Goal: Task Accomplishment & Management: Complete application form

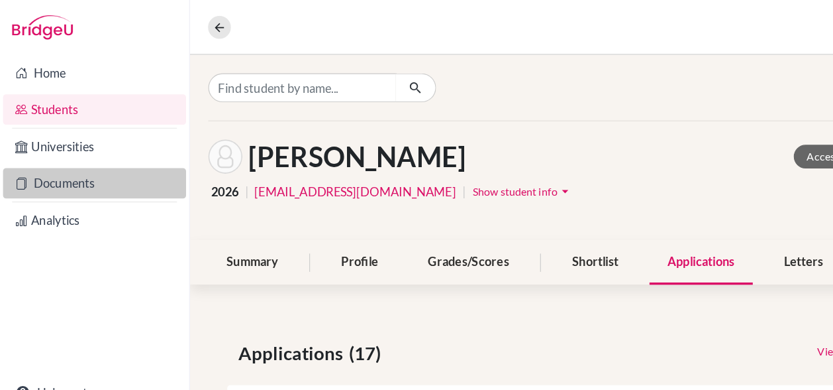
click at [75, 160] on link "Documents" at bounding box center [83, 159] width 160 height 26
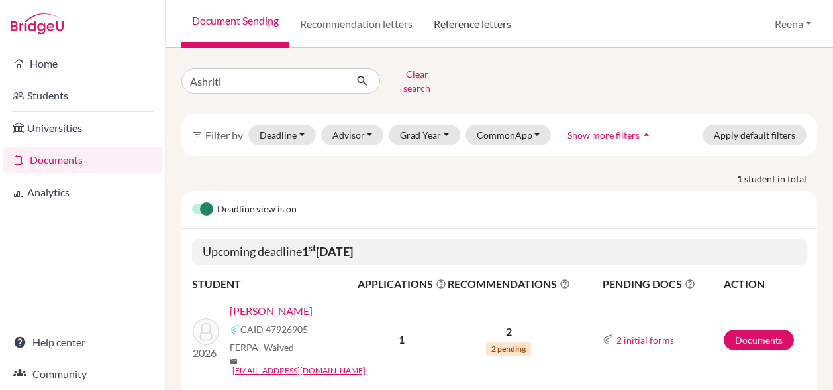
click at [477, 32] on link "Reference letters" at bounding box center [472, 24] width 99 height 48
click at [477, 21] on link "Reference letters" at bounding box center [472, 24] width 99 height 48
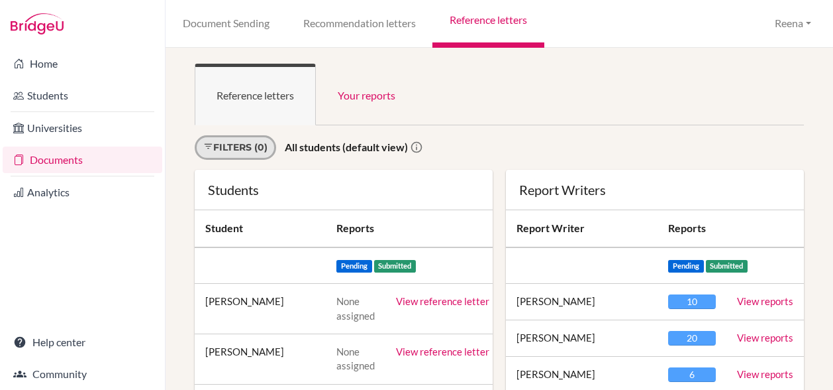
click at [268, 151] on link "Filters (0)" at bounding box center [235, 147] width 81 height 25
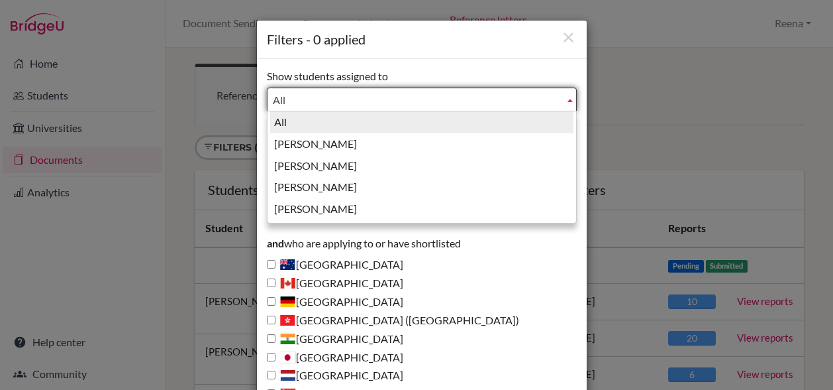
click at [276, 100] on span "All" at bounding box center [416, 100] width 286 height 24
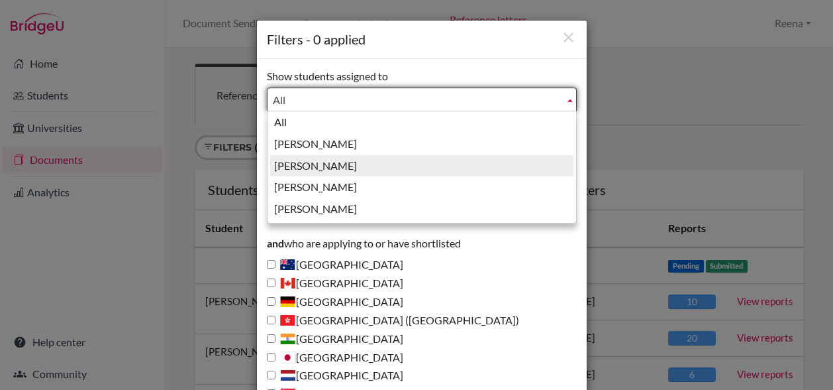
click at [301, 166] on li "[PERSON_NAME]" at bounding box center [421, 166] width 303 height 22
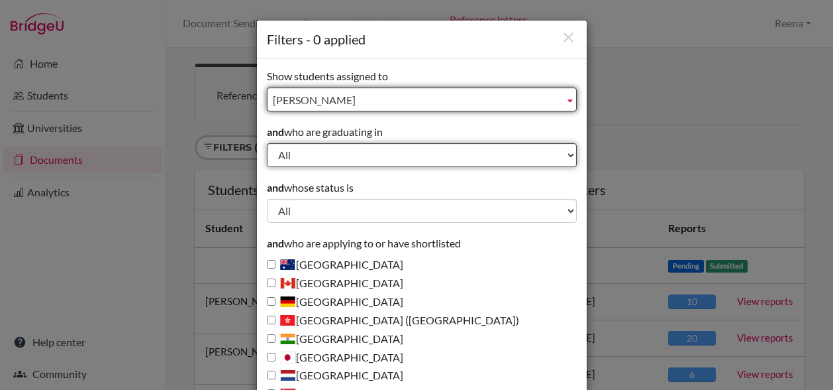
click at [297, 151] on select "All 2029 2028 2027 2026 2025 2024 2023 2022" at bounding box center [422, 155] width 310 height 24
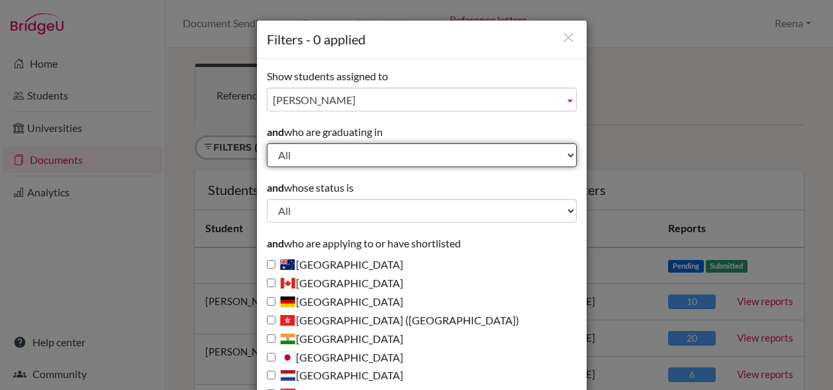
select select "2026"
click at [267, 143] on select "All 2029 2028 2027 2026 2025 2024 2023 2022" at bounding box center [422, 155] width 310 height 24
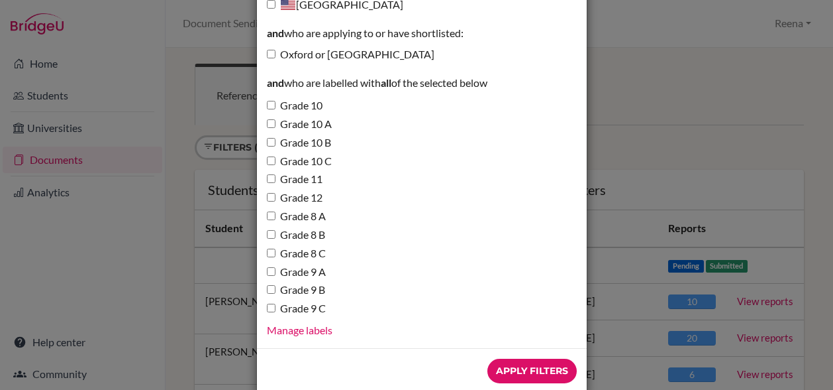
scroll to position [486, 0]
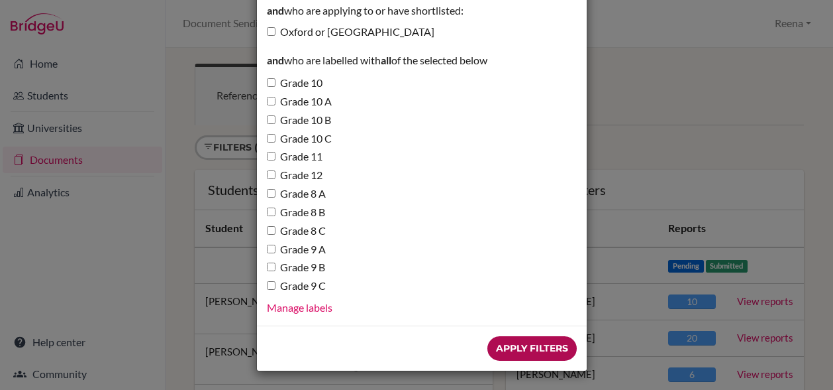
click at [527, 344] on input "Apply Filters" at bounding box center [532, 348] width 89 height 25
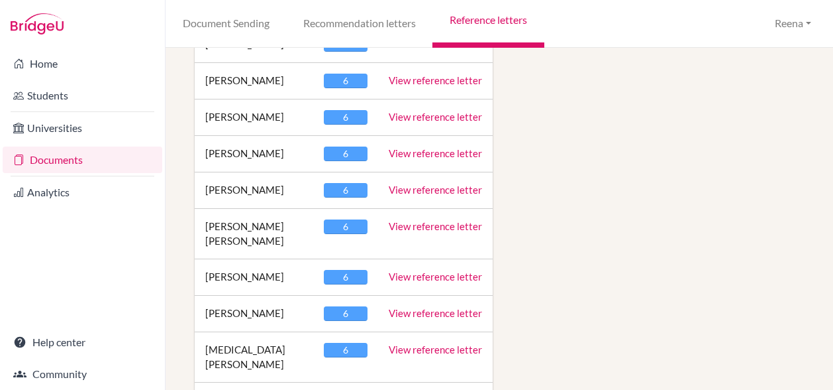
scroll to position [1786, 0]
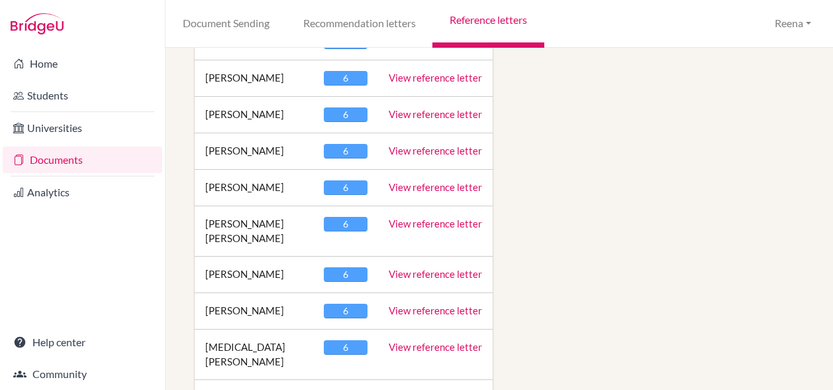
click at [419, 268] on link "View reference letter" at bounding box center [435, 274] width 93 height 12
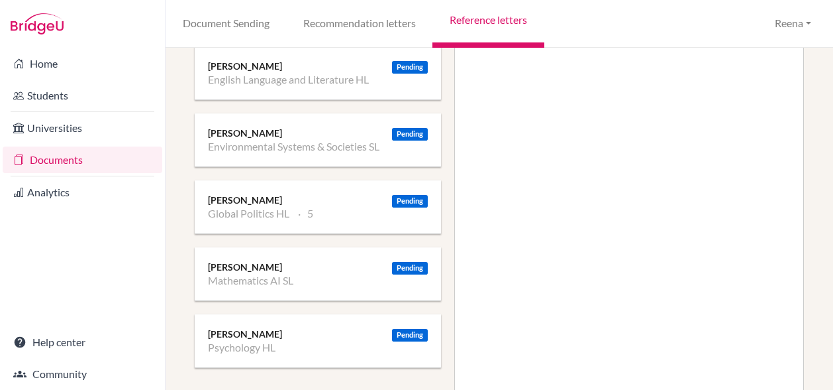
scroll to position [305, 0]
click at [245, 206] on li "Global Politics HL" at bounding box center [248, 212] width 81 height 13
drag, startPoint x: 245, startPoint y: 205, endPoint x: 333, endPoint y: 204, distance: 88.1
click at [333, 206] on ul "Global Politics HL 5" at bounding box center [318, 212] width 220 height 13
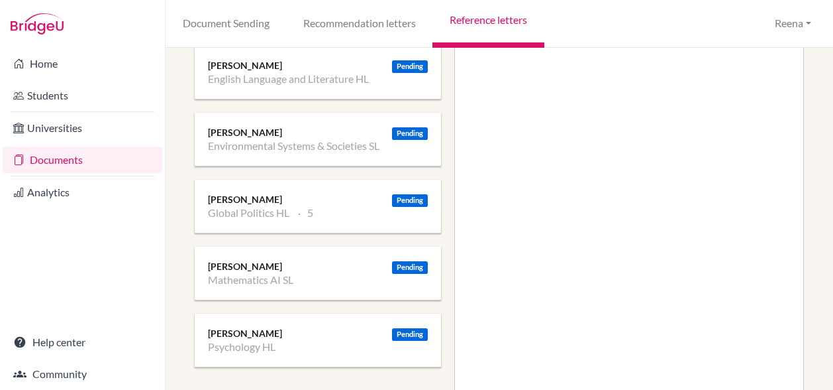
click at [405, 198] on div "Pending" at bounding box center [410, 200] width 36 height 13
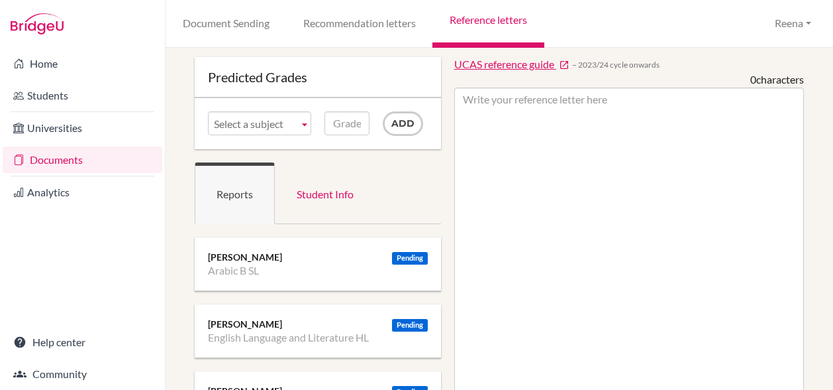
scroll to position [0, 0]
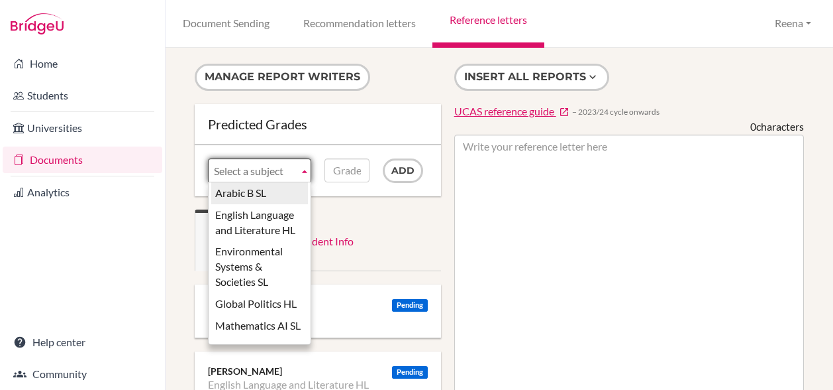
click at [303, 169] on b at bounding box center [305, 170] width 12 height 23
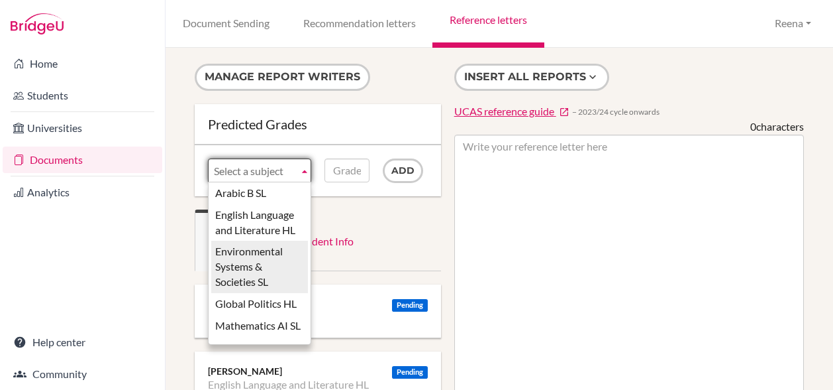
scroll to position [4, 0]
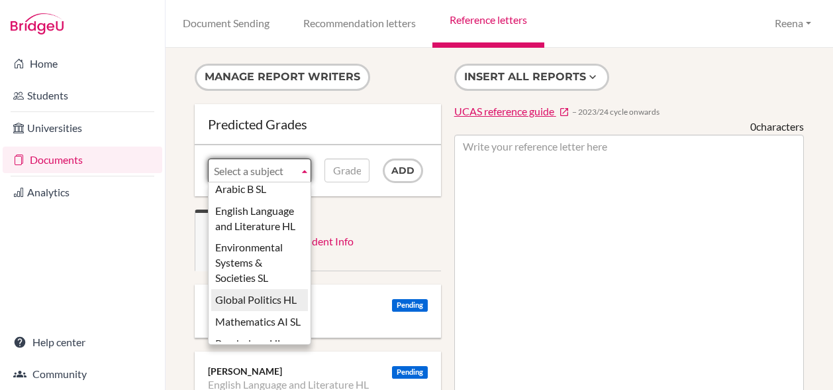
click at [265, 308] on li "Global Politics HL" at bounding box center [259, 300] width 97 height 22
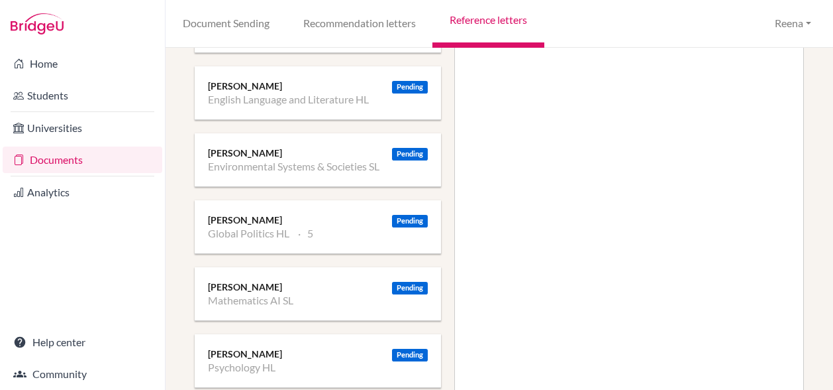
scroll to position [283, 0]
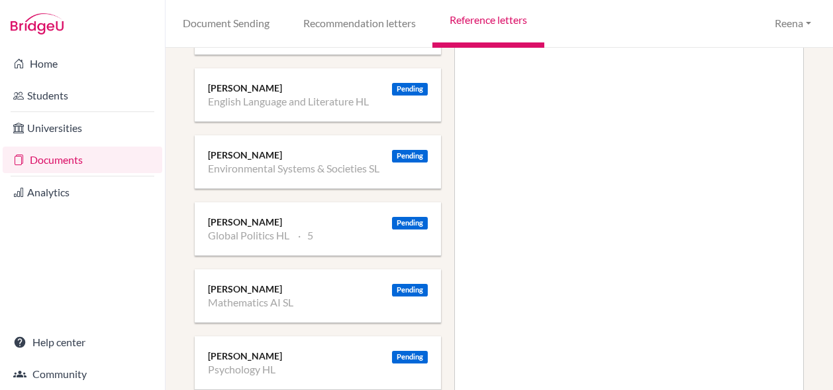
click at [237, 222] on div "[PERSON_NAME]" at bounding box center [318, 221] width 220 height 13
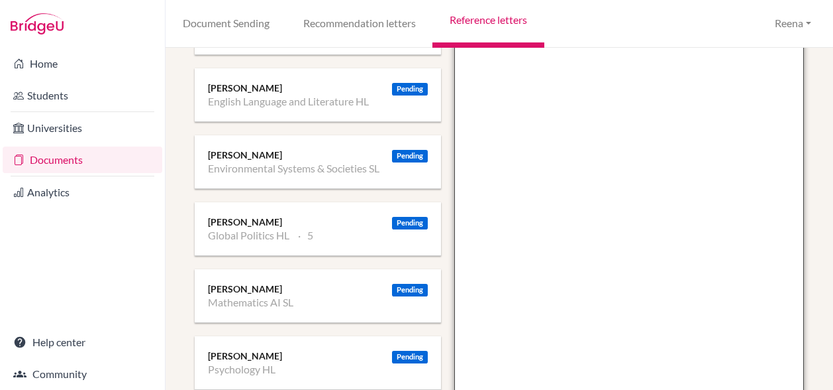
click at [530, 202] on textarea at bounding box center [629, 235] width 350 height 766
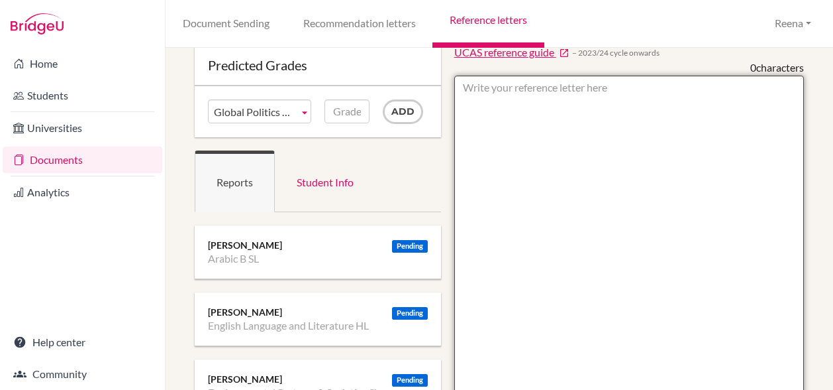
scroll to position [97, 0]
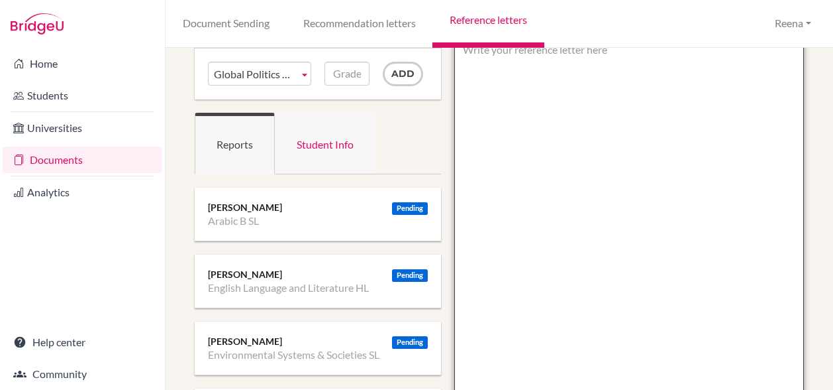
drag, startPoint x: 545, startPoint y: 293, endPoint x: 335, endPoint y: 145, distance: 257.3
click at [335, 145] on div "Manage report writers Predicted Grades Subject Arabic B SL English Language and…" at bounding box center [499, 385] width 623 height 837
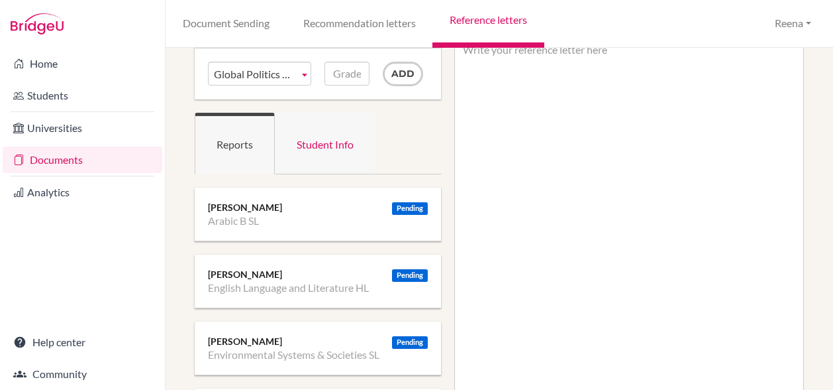
click at [335, 145] on link "Student Info" at bounding box center [325, 144] width 101 height 62
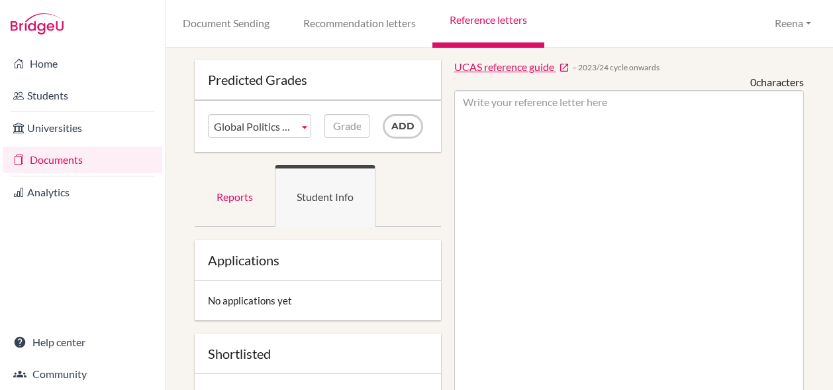
scroll to position [0, 0]
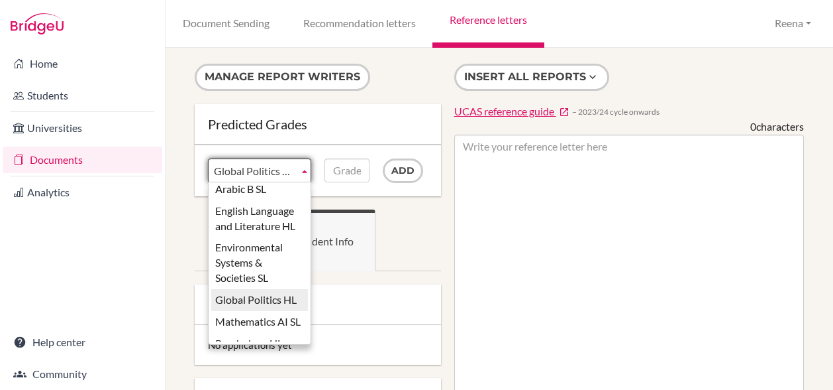
click at [254, 169] on span "Global Politics HL" at bounding box center [253, 171] width 79 height 24
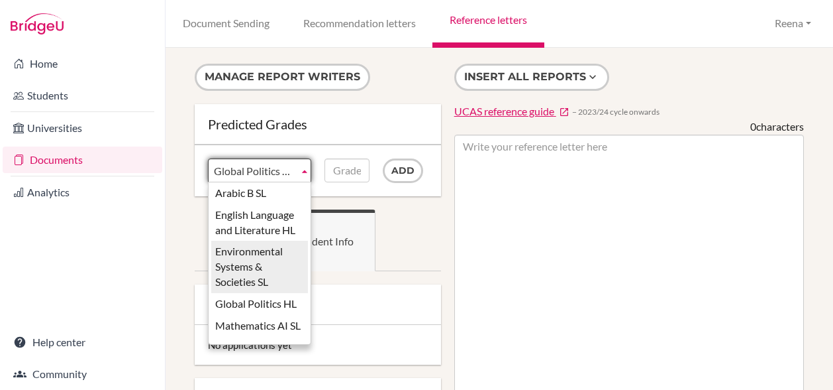
scroll to position [4, 0]
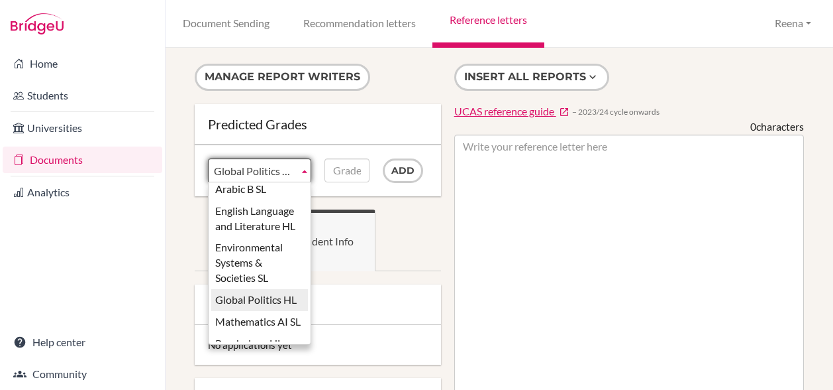
click at [253, 311] on li "Global Politics HL" at bounding box center [259, 300] width 97 height 22
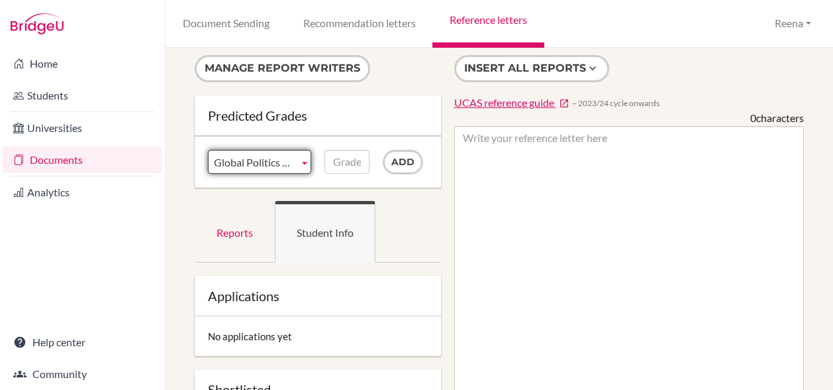
scroll to position [0, 0]
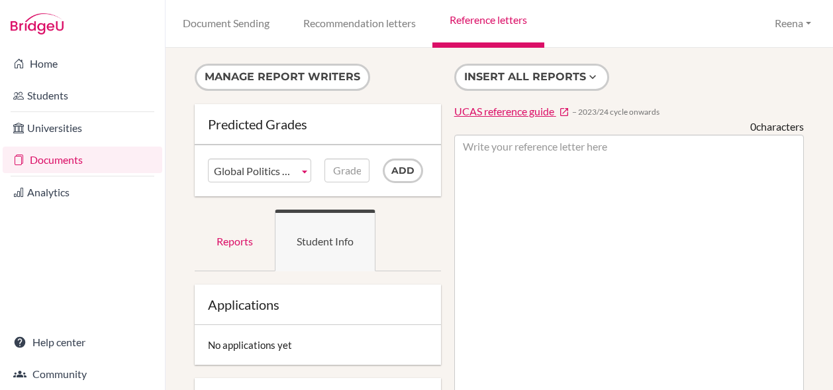
click at [513, 111] on span "UCAS reference guide" at bounding box center [504, 111] width 100 height 13
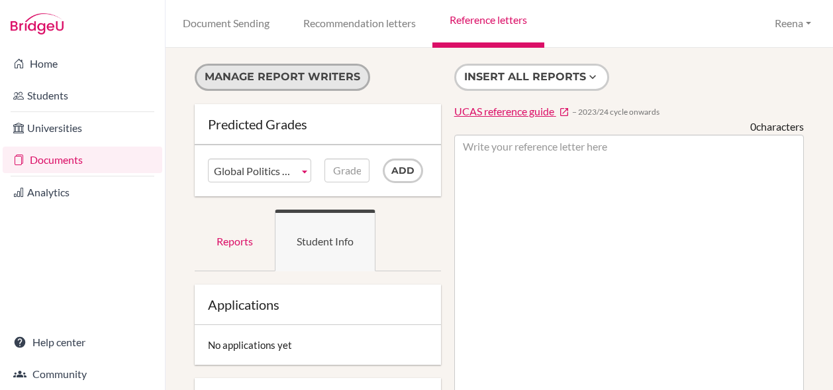
click at [318, 69] on button "Manage report writers" at bounding box center [283, 77] width 176 height 27
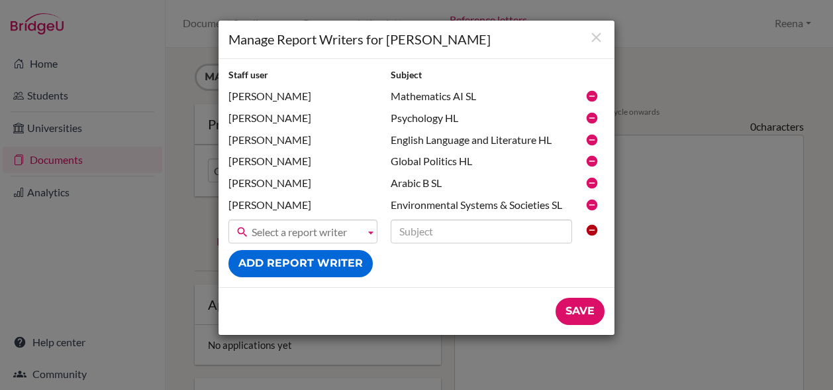
click at [700, 242] on div "Manage Report Writers for Loullwa Mahboub Staff user Subject Abdulkhader, Safa …" at bounding box center [416, 195] width 833 height 390
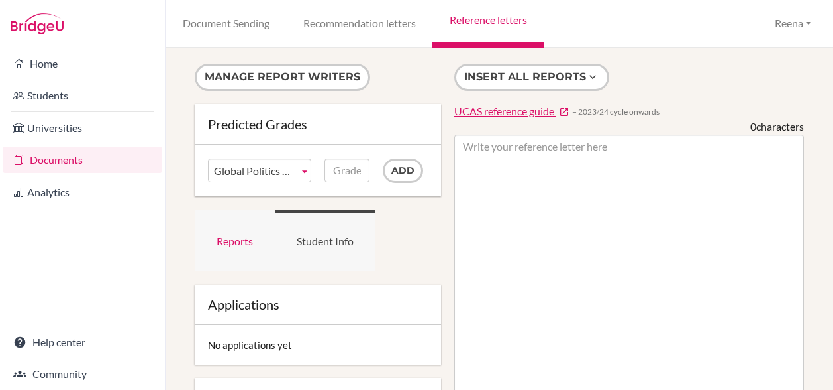
click at [225, 238] on link "Reports" at bounding box center [235, 240] width 80 height 62
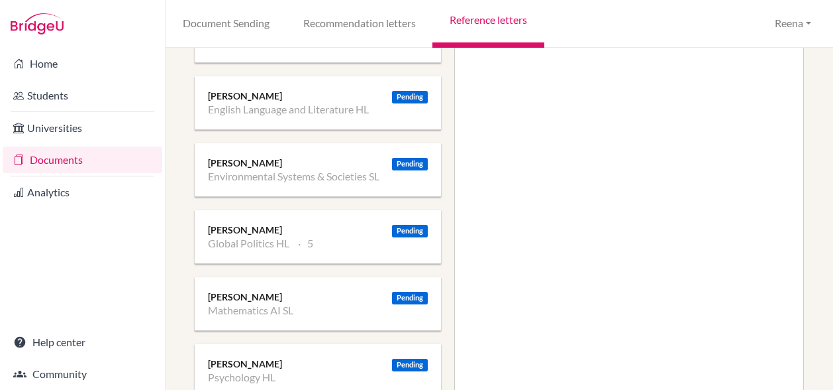
scroll to position [259, 0]
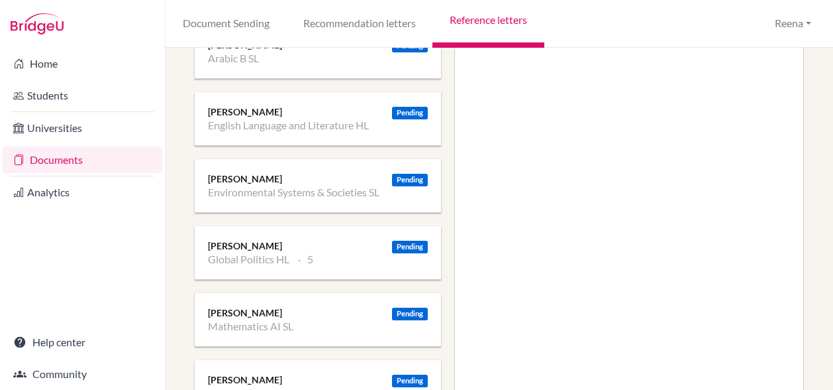
click at [392, 242] on div "Pending" at bounding box center [410, 246] width 36 height 13
click at [229, 244] on div "Sean Kelly" at bounding box center [318, 245] width 220 height 13
drag, startPoint x: 229, startPoint y: 244, endPoint x: 246, endPoint y: 259, distance: 22.1
click at [246, 259] on li "Global Politics HL" at bounding box center [248, 258] width 81 height 13
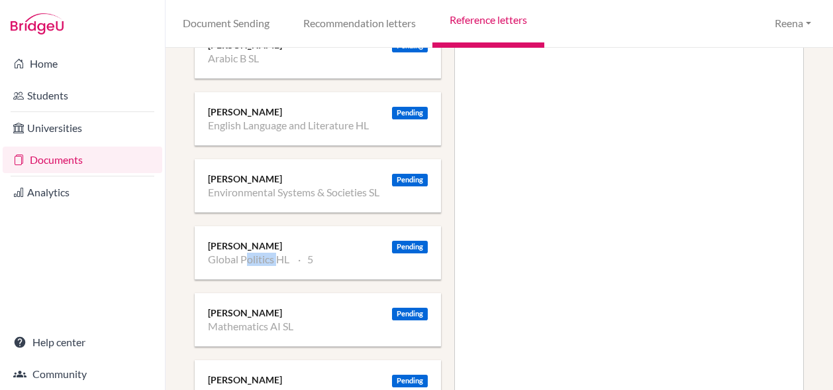
click at [246, 259] on li "Global Politics HL" at bounding box center [248, 258] width 81 height 13
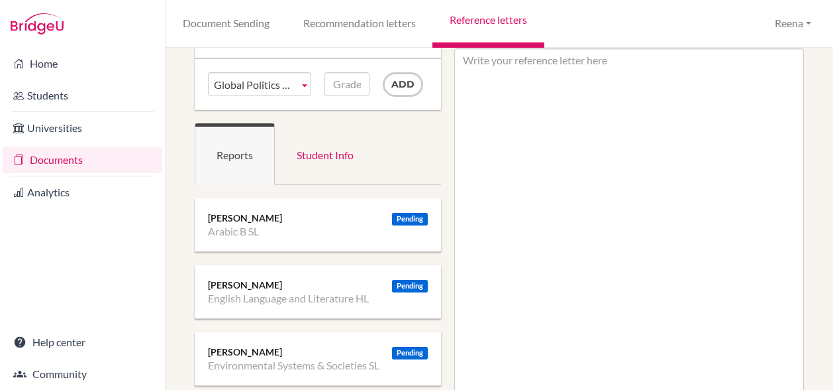
scroll to position [84, 0]
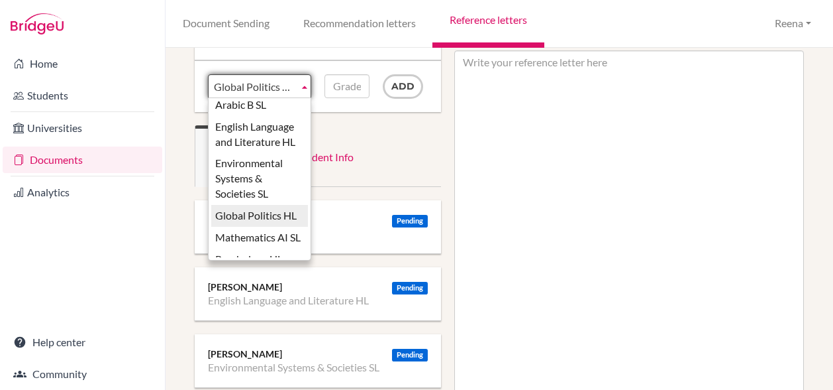
click at [303, 86] on b at bounding box center [305, 86] width 12 height 23
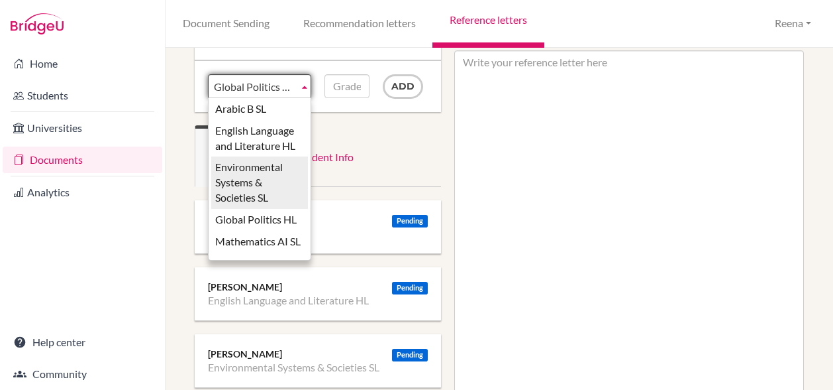
scroll to position [4, 0]
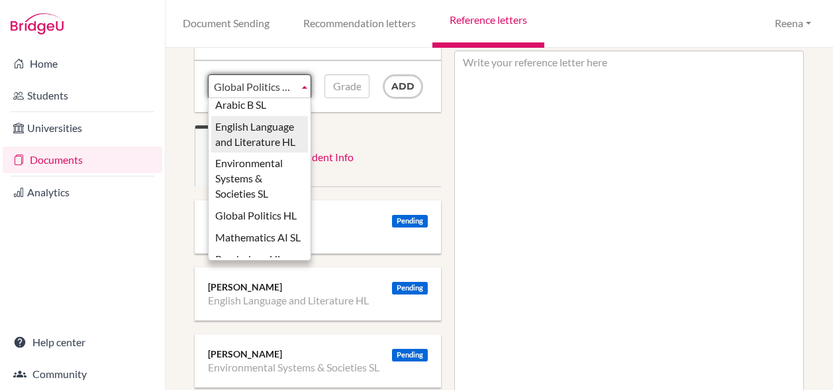
drag, startPoint x: 257, startPoint y: 208, endPoint x: 270, endPoint y: 151, distance: 58.3
click at [270, 151] on ul "Arabic B SL English Language and Literature HL Environmental Systems & Societie…" at bounding box center [258, 177] width 99 height 159
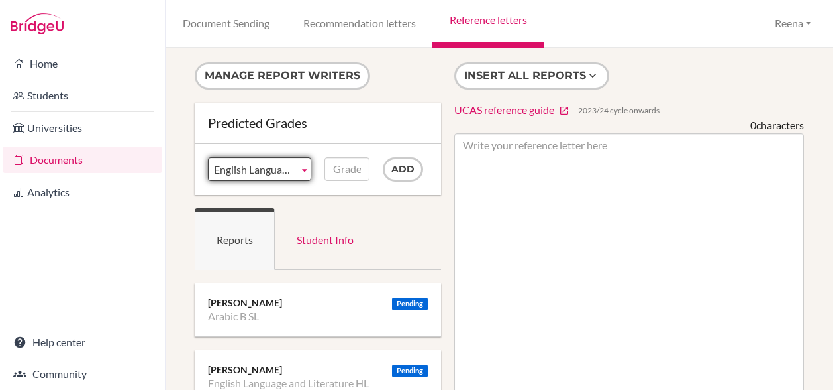
scroll to position [0, 0]
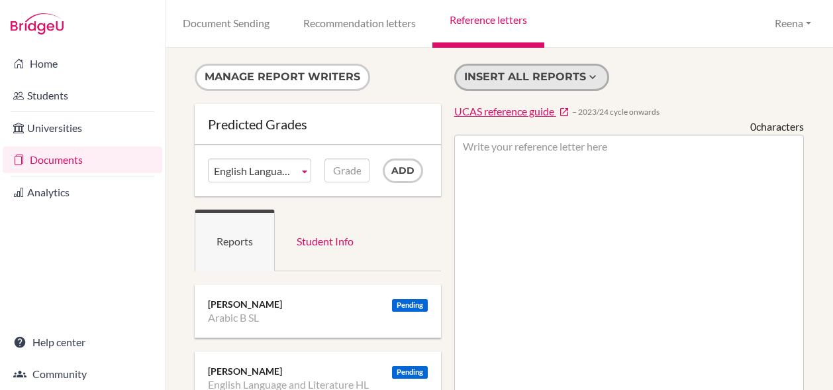
click at [544, 75] on button "Insert all reports" at bounding box center [531, 77] width 155 height 27
click at [558, 79] on button "Insert all reports" at bounding box center [531, 77] width 155 height 27
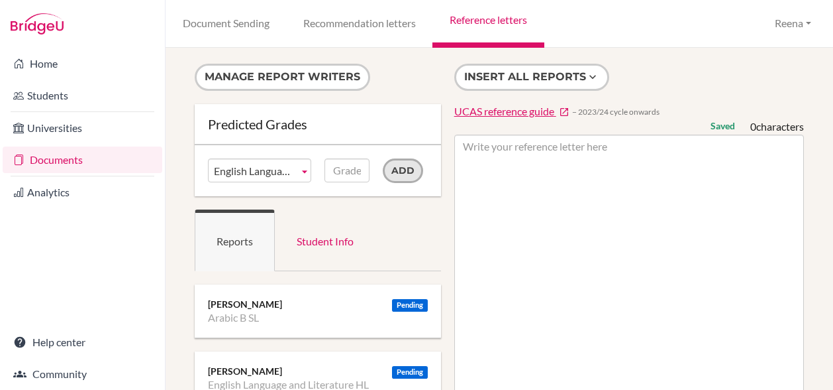
click at [399, 172] on input "Add" at bounding box center [403, 170] width 40 height 25
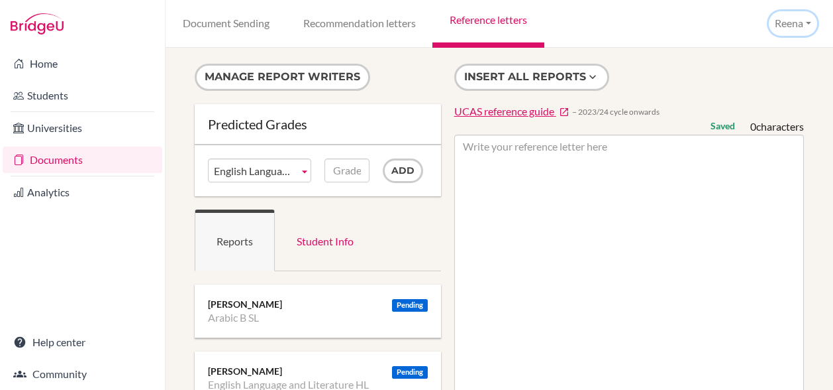
click at [802, 24] on button "Reena" at bounding box center [793, 23] width 48 height 25
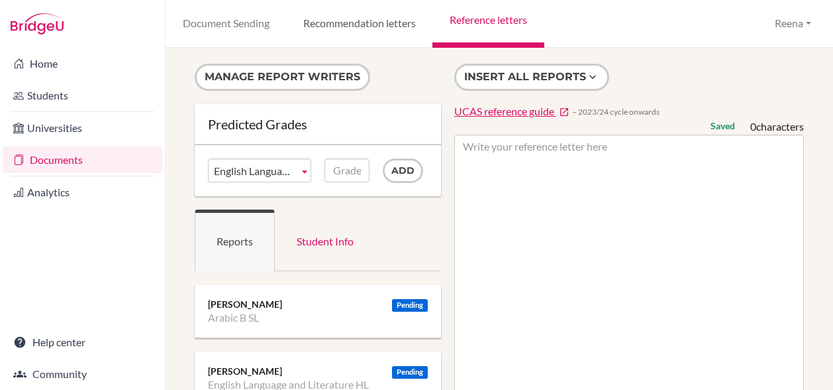
click at [341, 27] on link "Recommendation letters" at bounding box center [359, 24] width 146 height 48
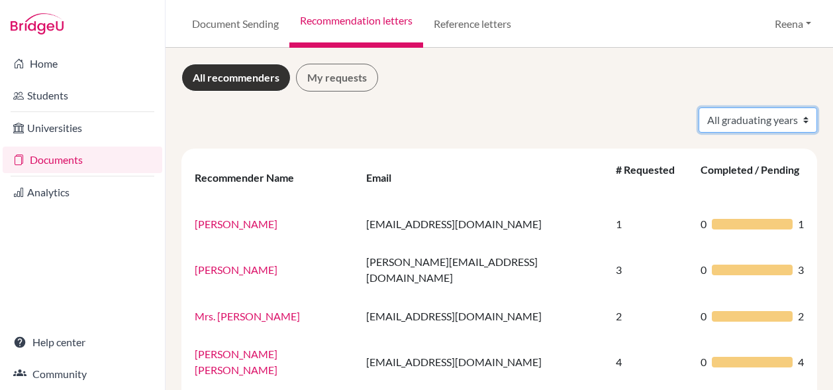
click at [795, 120] on select "All graduating years 2022 2023 2024 2026" at bounding box center [758, 119] width 119 height 25
select select "2026"
click at [699, 107] on select "All graduating years 2022 2023 2024 2026" at bounding box center [758, 119] width 119 height 25
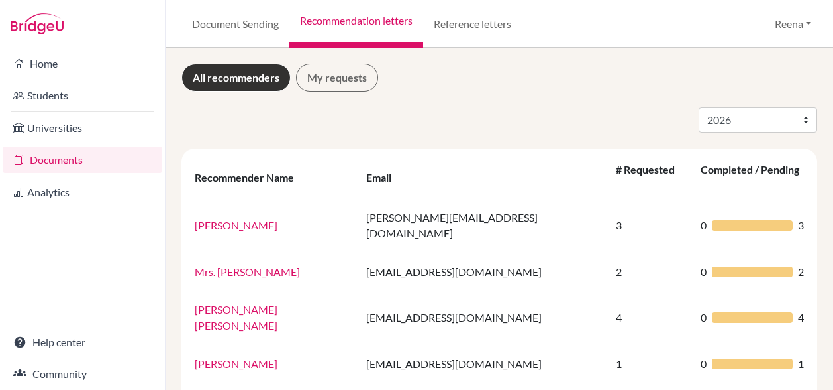
select select "2026"
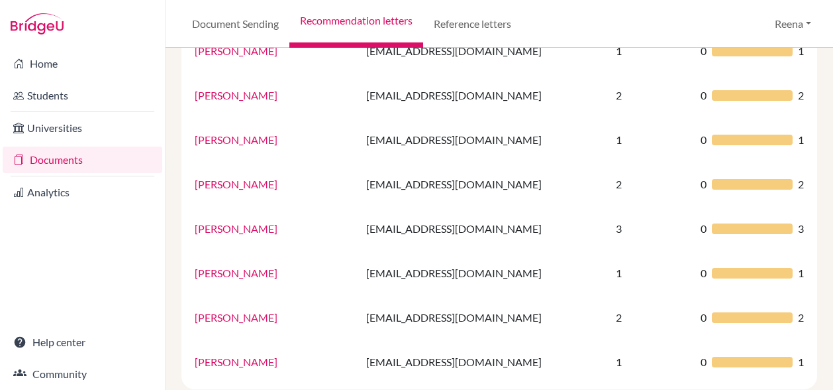
scroll to position [587, 0]
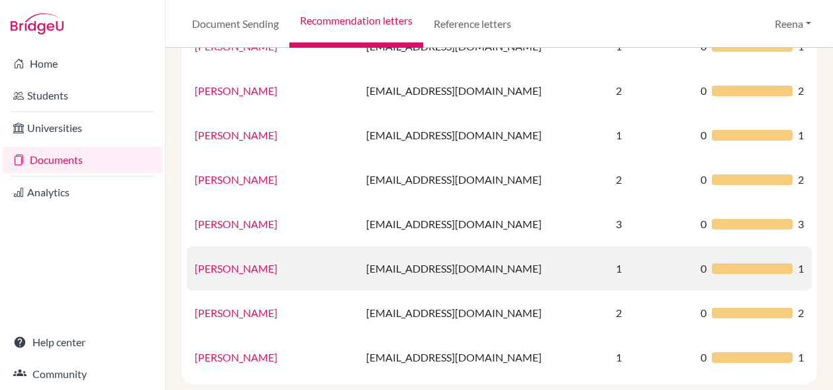
click at [231, 262] on link "[PERSON_NAME]" at bounding box center [236, 268] width 83 height 13
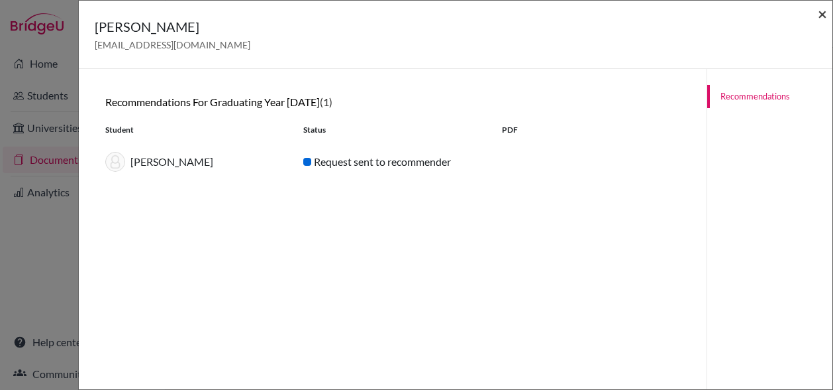
click at [824, 10] on span "×" at bounding box center [822, 13] width 9 height 19
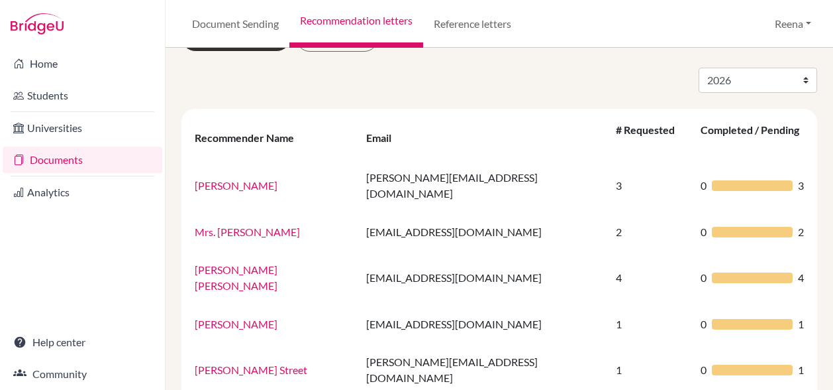
scroll to position [7, 0]
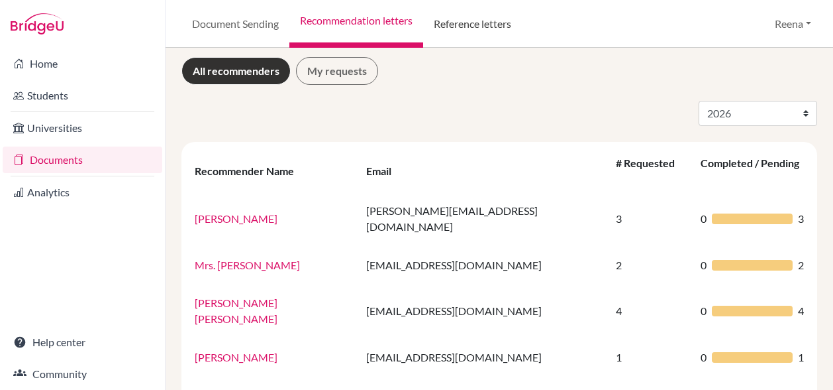
click at [486, 25] on link "Reference letters" at bounding box center [472, 24] width 99 height 48
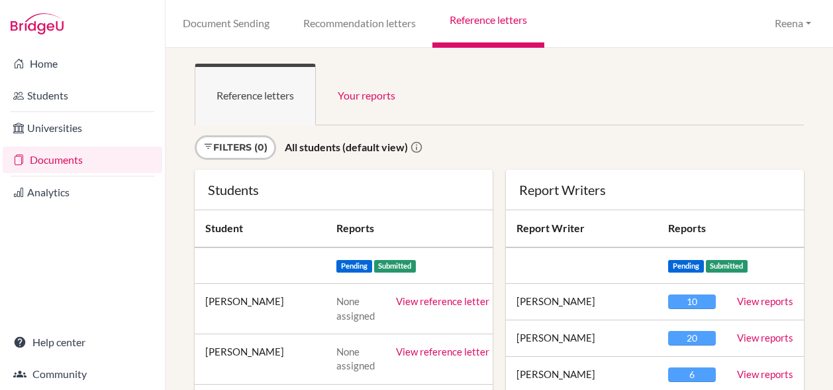
click at [319, 145] on strong "All students (default view)" at bounding box center [346, 146] width 123 height 13
click at [266, 145] on link "Filters (0)" at bounding box center [235, 147] width 81 height 25
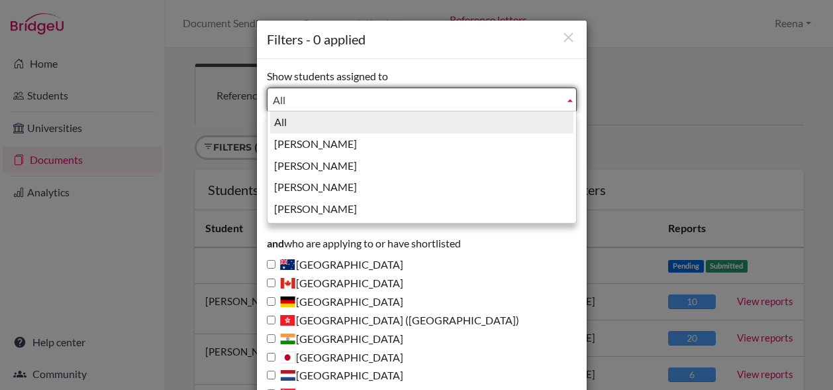
click at [298, 94] on span "All" at bounding box center [416, 100] width 286 height 24
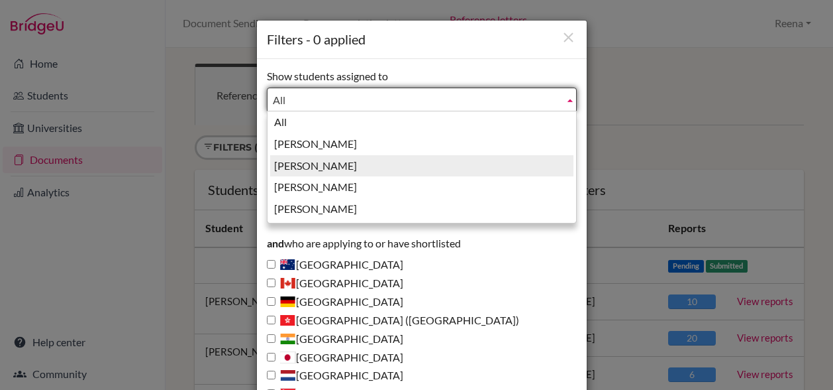
click at [301, 166] on li "[PERSON_NAME]" at bounding box center [421, 166] width 303 height 22
click at [569, 99] on b at bounding box center [570, 99] width 12 height 23
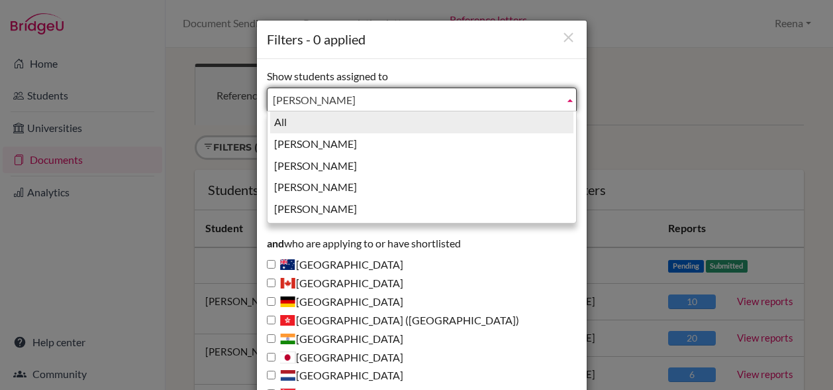
click at [290, 124] on li "All" at bounding box center [421, 122] width 303 height 22
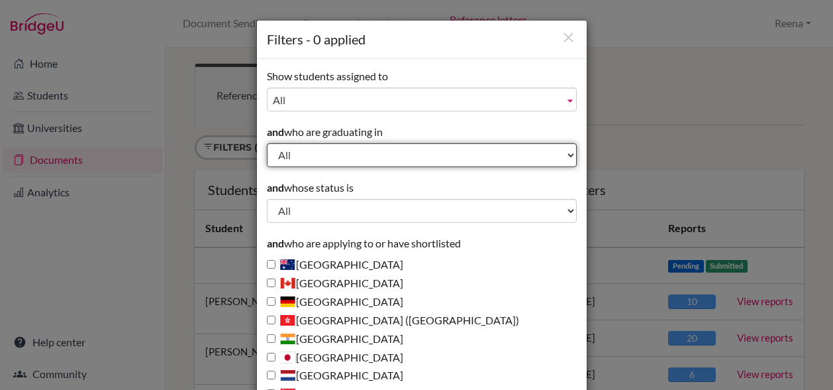
click at [294, 152] on select "All 2029 2028 2027 2026 2025 2024 2023 2022" at bounding box center [422, 155] width 310 height 24
select select "2026"
click at [267, 143] on select "All 2029 2028 2027 2026 2025 2024 2023 2022" at bounding box center [422, 155] width 310 height 24
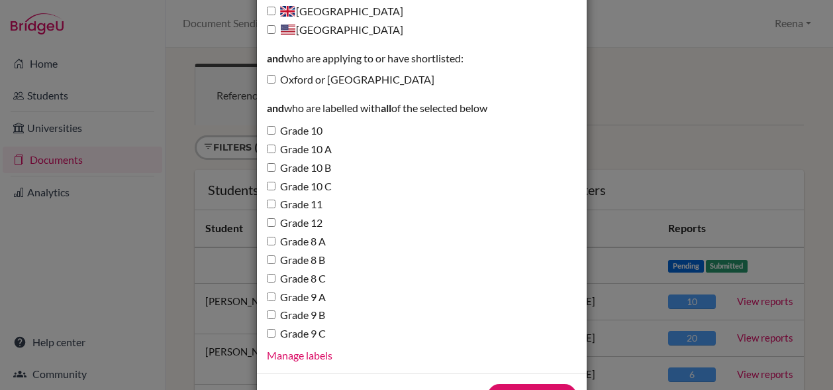
scroll to position [449, 0]
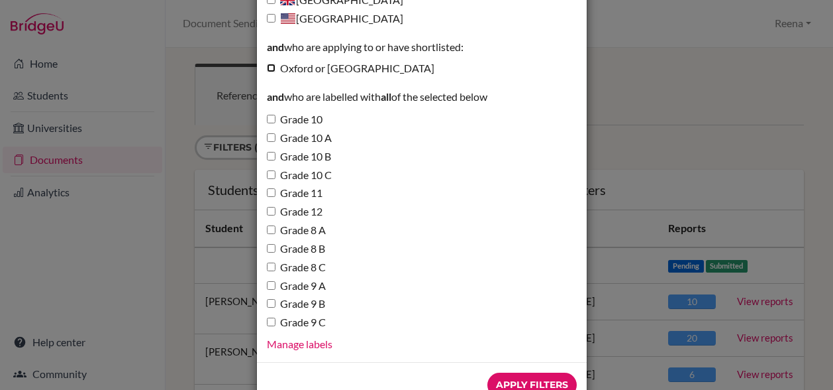
click at [267, 66] on input "Oxford or Cambridge" at bounding box center [271, 68] width 9 height 9
checkbox input "true"
click at [507, 381] on input "Apply Filters" at bounding box center [532, 384] width 89 height 25
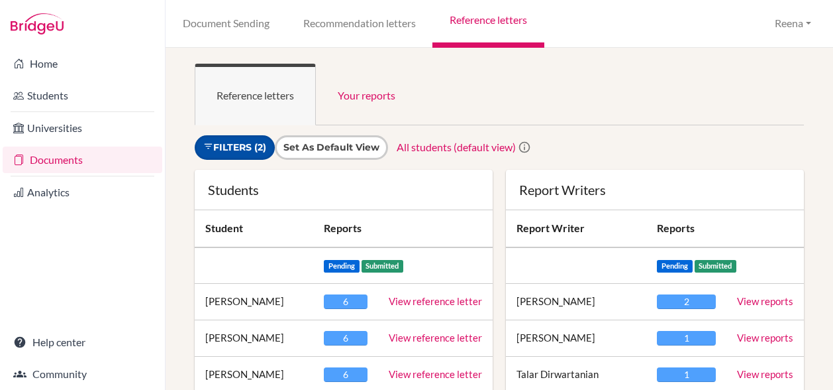
click at [248, 145] on link "Filters (2)" at bounding box center [235, 147] width 80 height 25
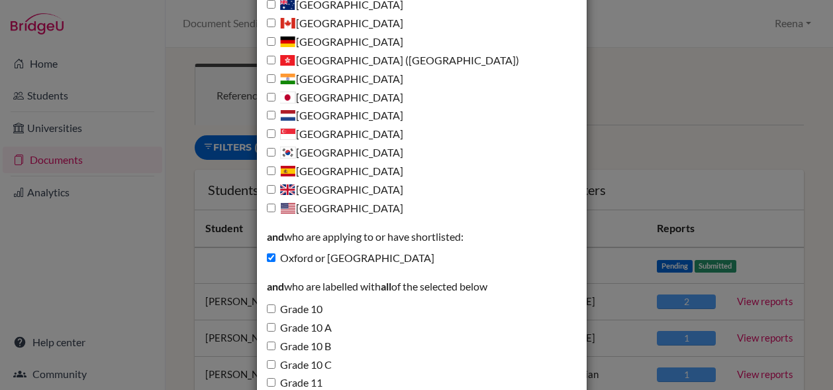
scroll to position [260, 0]
click at [267, 256] on input "Oxford or [GEOGRAPHIC_DATA]" at bounding box center [271, 256] width 9 height 9
checkbox input "false"
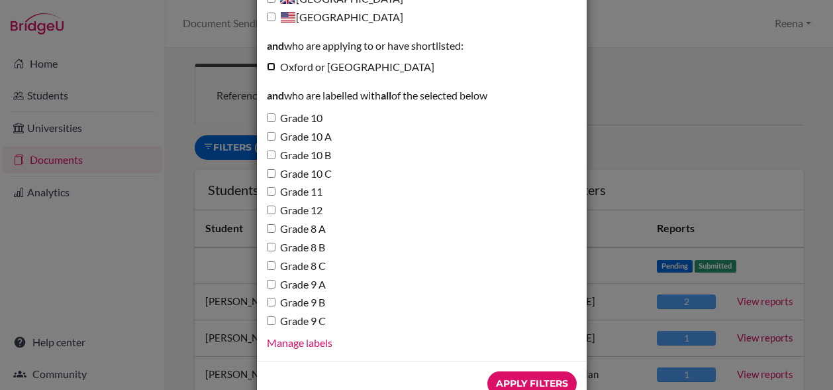
scroll to position [486, 0]
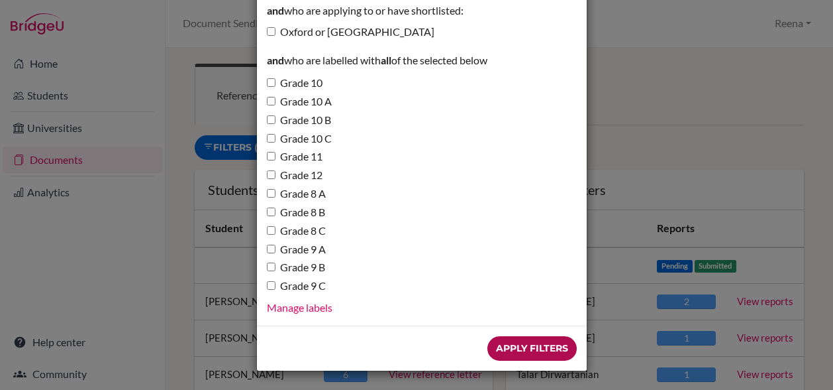
click at [525, 342] on input "Apply Filters" at bounding box center [532, 348] width 89 height 25
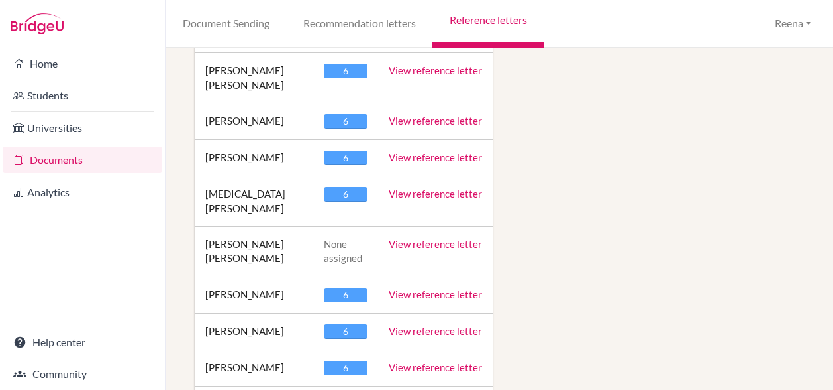
scroll to position [1891, 0]
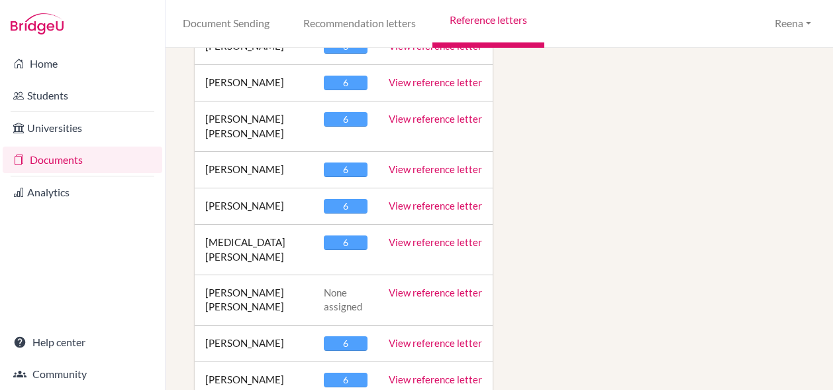
click at [403, 163] on link "View reference letter" at bounding box center [435, 169] width 93 height 12
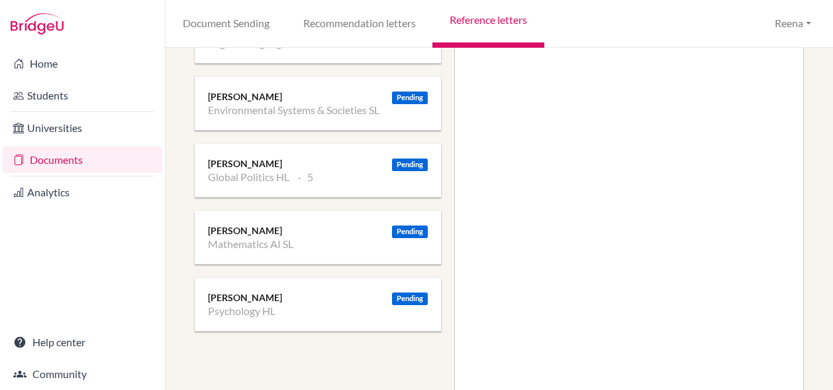
scroll to position [342, 0]
click at [399, 160] on div "Pending" at bounding box center [410, 164] width 36 height 13
click at [264, 172] on li "Global Politics HL" at bounding box center [248, 176] width 81 height 13
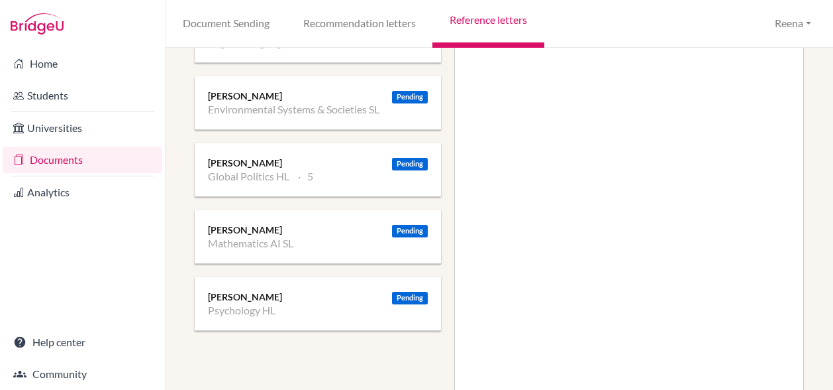
drag, startPoint x: 264, startPoint y: 172, endPoint x: 310, endPoint y: 173, distance: 46.4
click at [310, 173] on li "5" at bounding box center [305, 176] width 15 height 13
click at [313, 174] on li "5" at bounding box center [305, 176] width 15 height 13
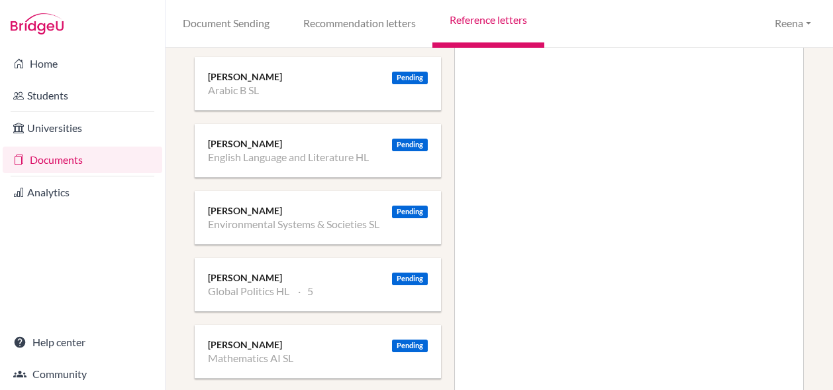
scroll to position [226, 0]
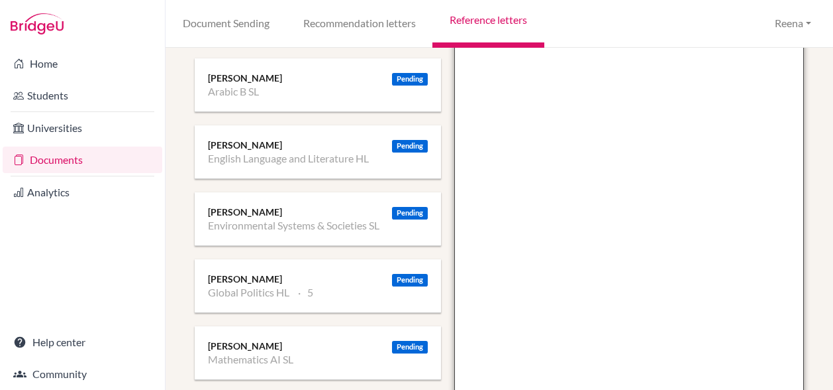
click at [534, 276] on textarea at bounding box center [629, 292] width 350 height 766
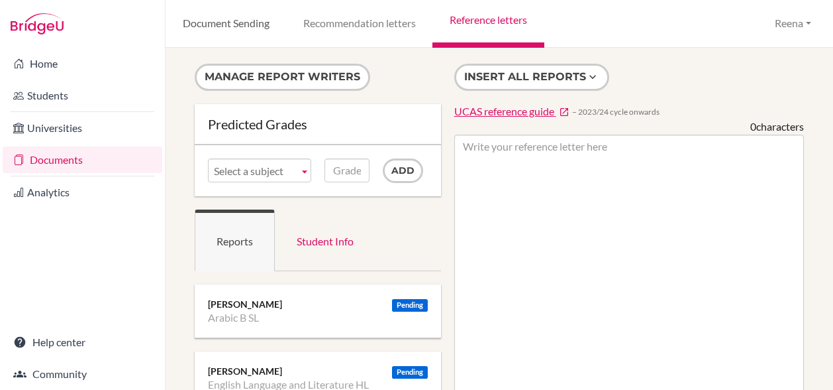
click at [264, 28] on link "Document Sending" at bounding box center [226, 24] width 121 height 48
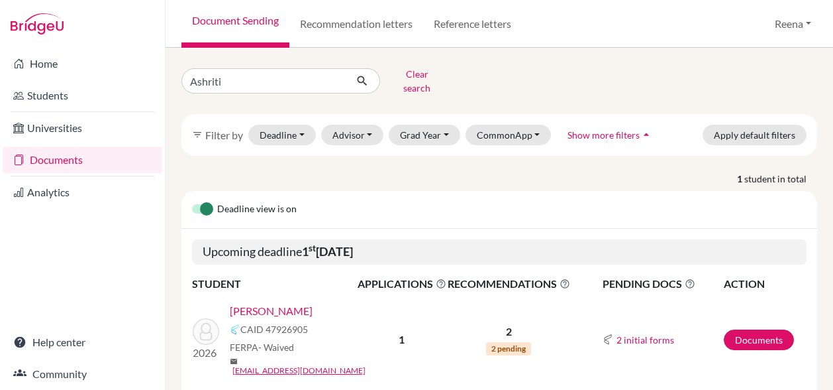
click at [264, 28] on link "Document Sending" at bounding box center [236, 24] width 108 height 48
click at [478, 30] on link "Reference letters" at bounding box center [472, 24] width 99 height 48
click at [474, 25] on link "Reference letters" at bounding box center [472, 24] width 99 height 48
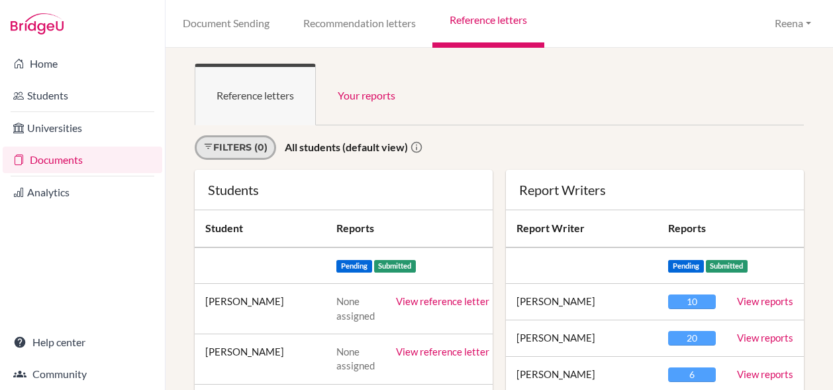
click at [260, 148] on link "Filters (0)" at bounding box center [235, 147] width 81 height 25
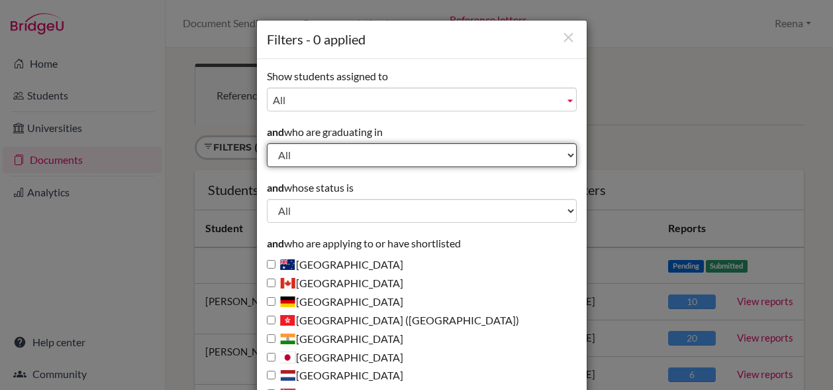
click at [294, 158] on select "All 2029 2028 2027 2026 2025 2024 2023 2022" at bounding box center [422, 155] width 310 height 24
select select "2026"
click at [267, 143] on select "All 2029 2028 2027 2026 2025 2024 2023 2022" at bounding box center [422, 155] width 310 height 24
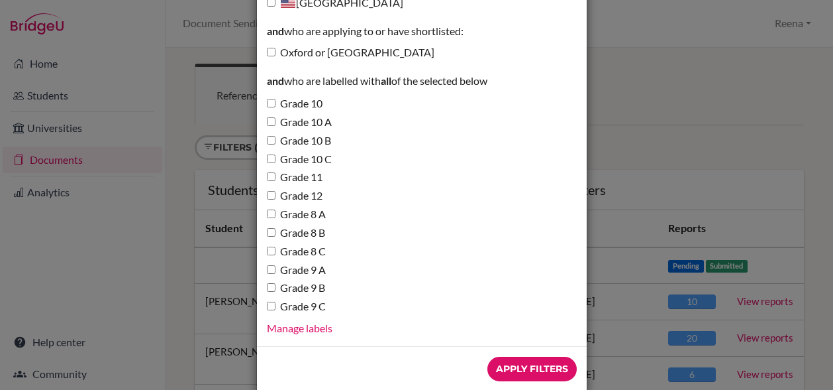
scroll to position [486, 0]
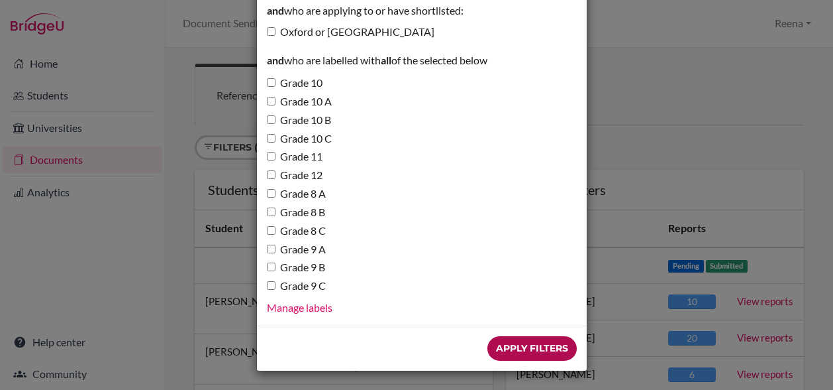
click at [505, 350] on input "Apply Filters" at bounding box center [532, 348] width 89 height 25
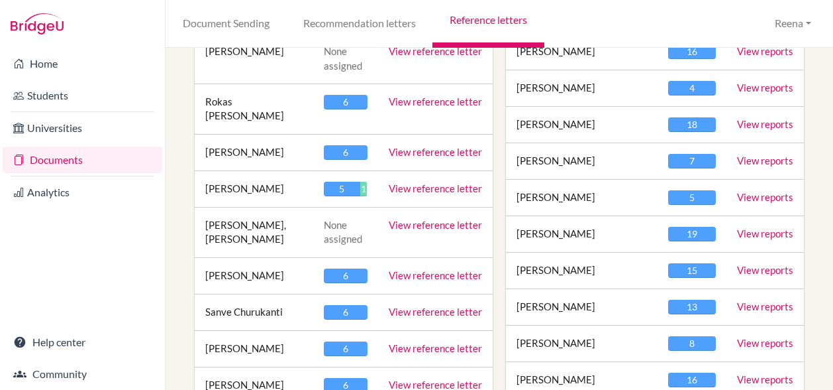
scroll to position [575, 0]
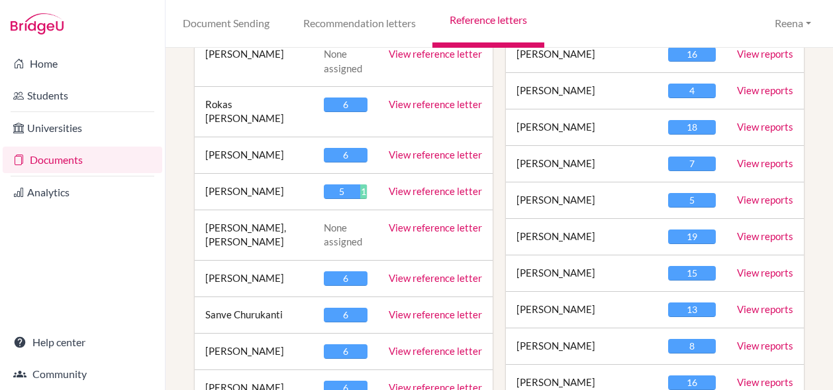
click at [401, 185] on link "View reference letter" at bounding box center [435, 191] width 93 height 12
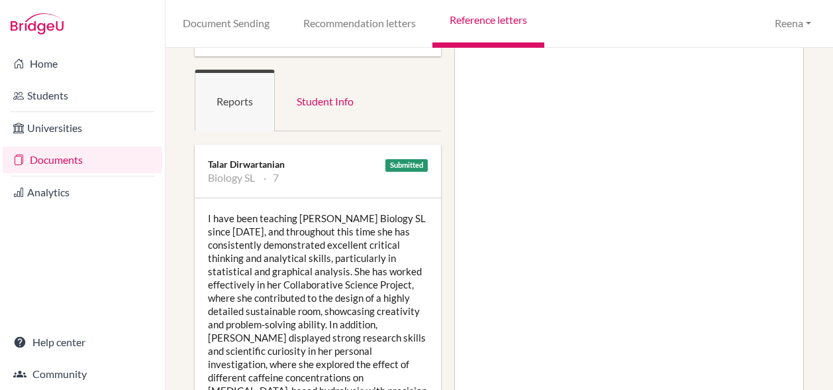
scroll to position [140, 0]
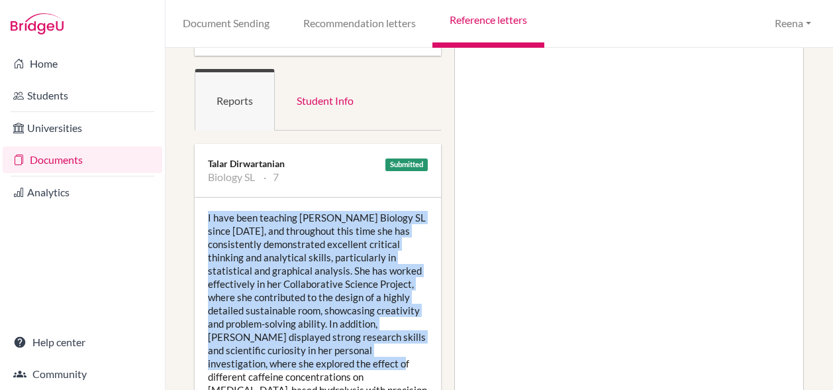
drag, startPoint x: 209, startPoint y: 213, endPoint x: 360, endPoint y: 357, distance: 208.5
click at [360, 357] on div "I have been teaching [PERSON_NAME] Biology SL since [DATE], and throughout this…" at bounding box center [318, 309] width 246 height 225
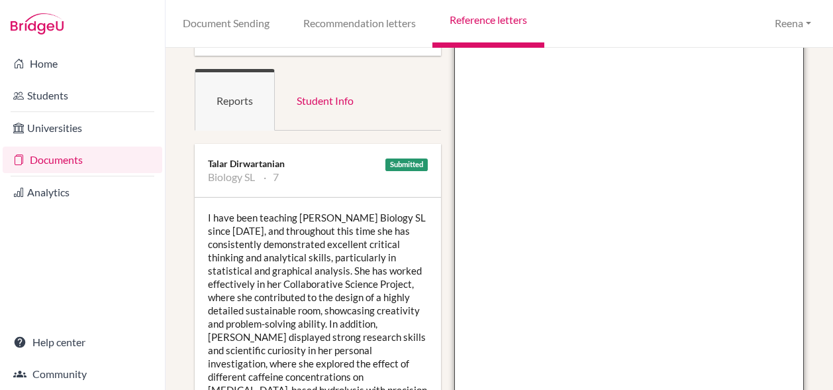
drag, startPoint x: 360, startPoint y: 357, endPoint x: 524, endPoint y: 250, distance: 196.2
click at [524, 250] on textarea at bounding box center [629, 377] width 350 height 766
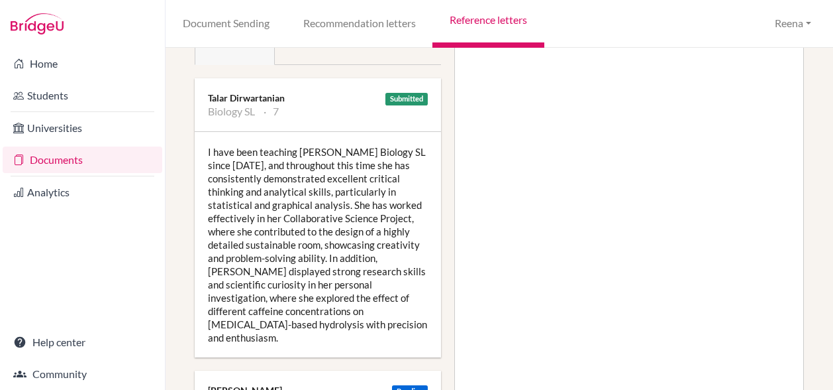
scroll to position [256, 0]
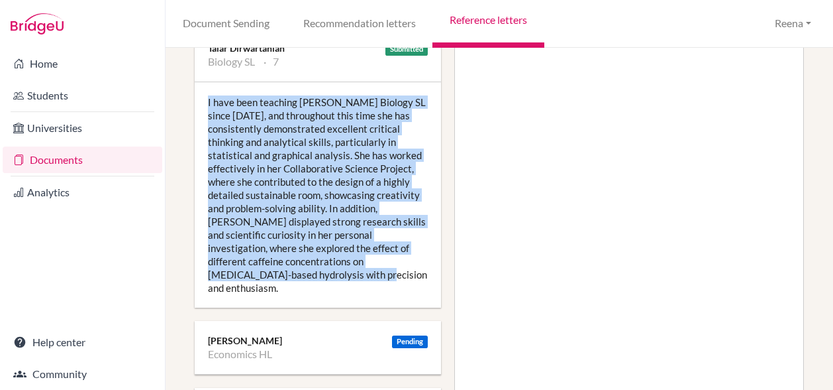
drag, startPoint x: 208, startPoint y: 214, endPoint x: 331, endPoint y: 272, distance: 136.0
click at [331, 272] on div "I have been teaching [PERSON_NAME] Biology SL since [DATE], and throughout this…" at bounding box center [318, 194] width 246 height 225
copy div "I have been teaching [PERSON_NAME] Biology SL since [DATE], and throughout this…"
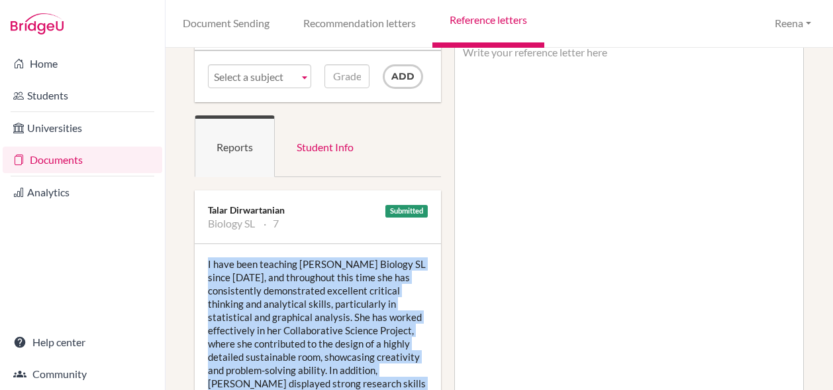
scroll to position [68, 0]
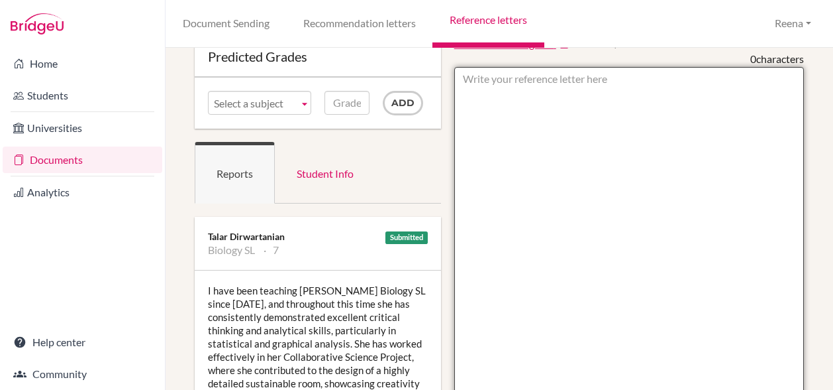
paste textarea "I have been teaching Ananya Biology SL since 2024, and throughout this time she…"
type textarea "I have been teaching Ananya Biology SL since 2024, and throughout this time she…"
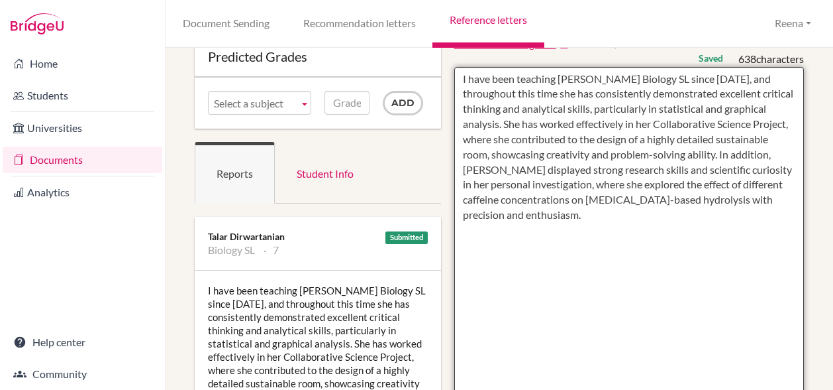
drag, startPoint x: 460, startPoint y: 77, endPoint x: 535, endPoint y: 212, distance: 154.8
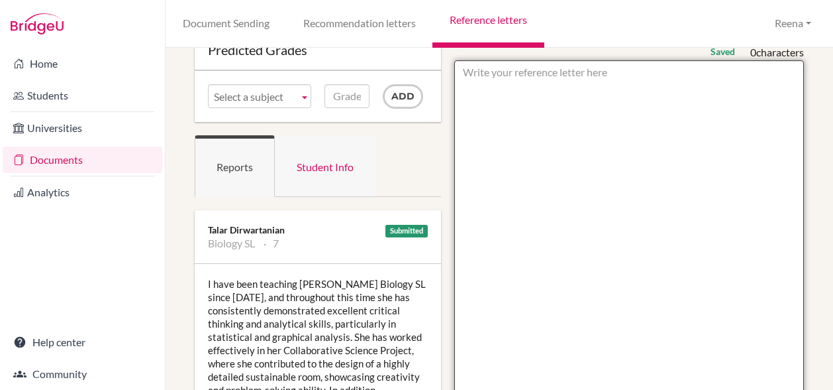
scroll to position [74, 0]
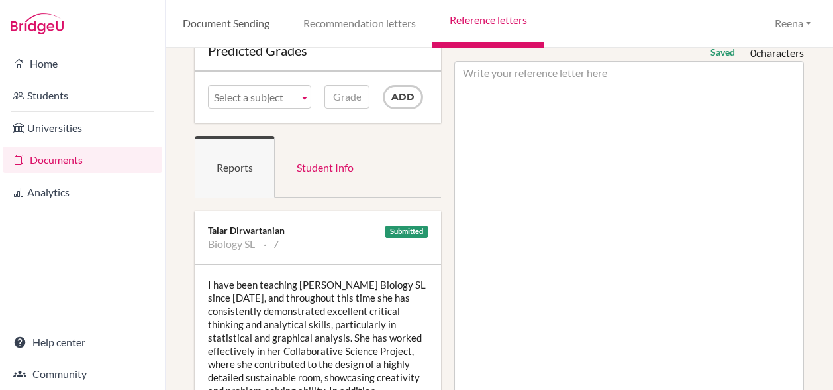
click at [258, 25] on link "Document Sending" at bounding box center [226, 24] width 121 height 48
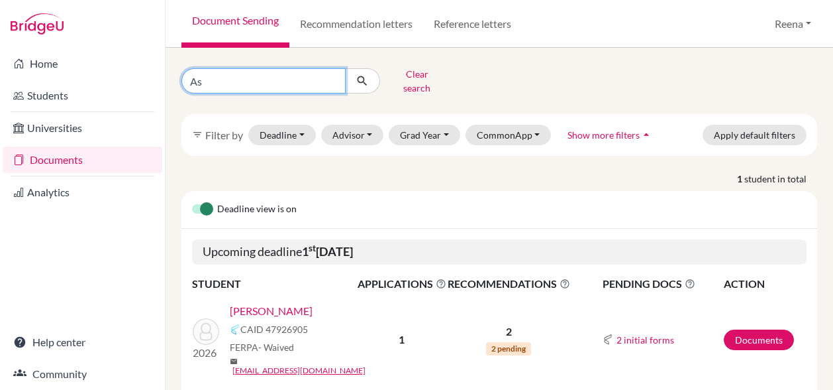
type input "A"
type input "Loullwa"
click at [359, 78] on icon "submit" at bounding box center [362, 80] width 13 height 13
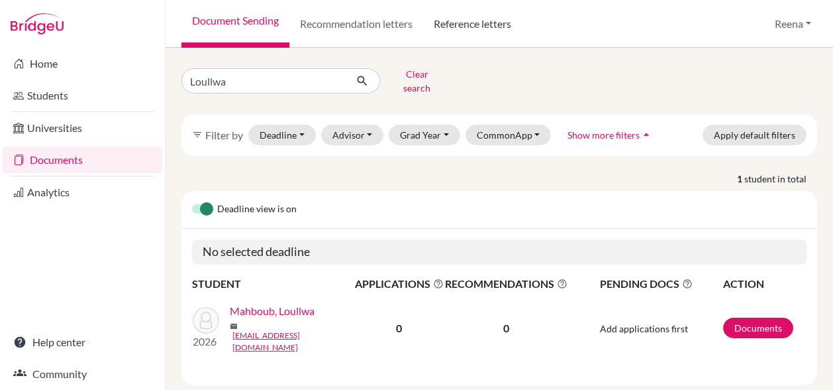
click at [486, 26] on link "Reference letters" at bounding box center [472, 24] width 99 height 48
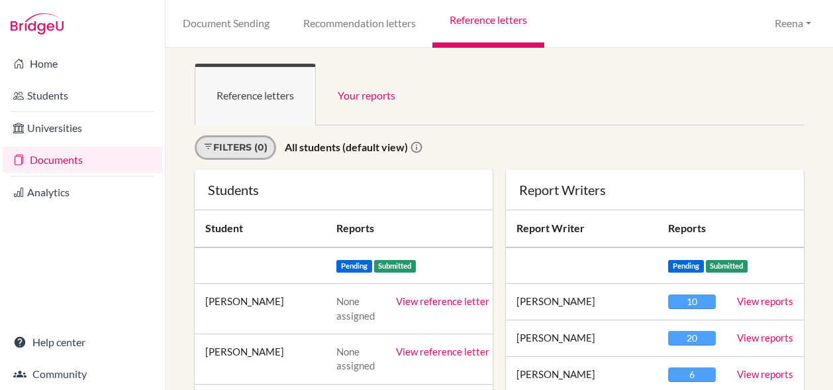
click at [248, 148] on link "Filters (0)" at bounding box center [235, 147] width 81 height 25
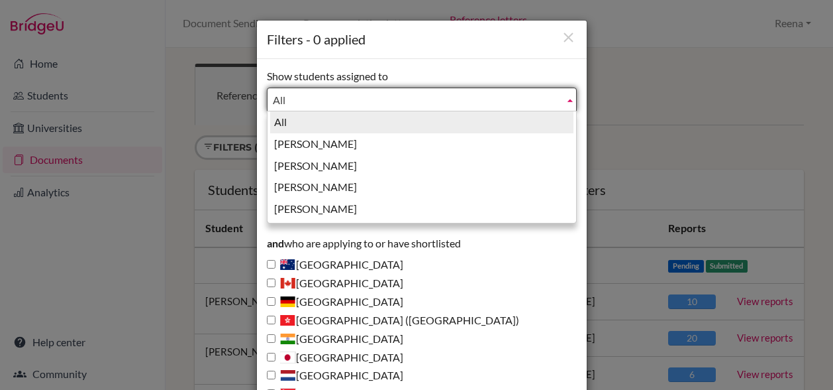
click at [293, 97] on span "All" at bounding box center [416, 100] width 286 height 24
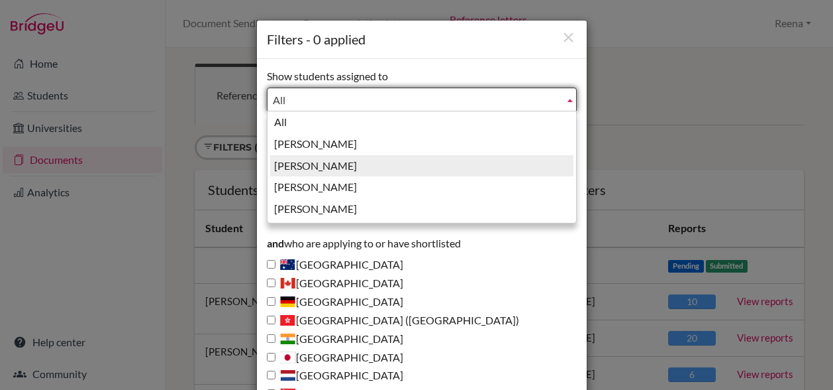
click at [294, 162] on li "Guglani, Reena" at bounding box center [421, 166] width 303 height 22
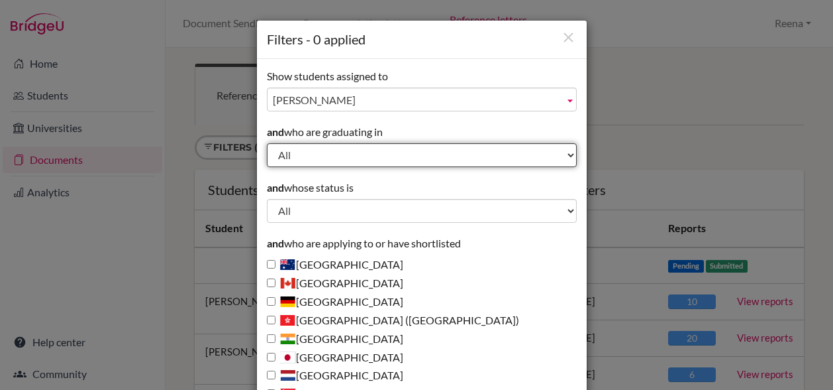
click at [282, 161] on select "All 2029 2028 2027 2026 2025 2024 2023 2022" at bounding box center [422, 155] width 310 height 24
select select "2026"
click at [267, 143] on select "All 2029 2028 2027 2026 2025 2024 2023 2022" at bounding box center [422, 155] width 310 height 24
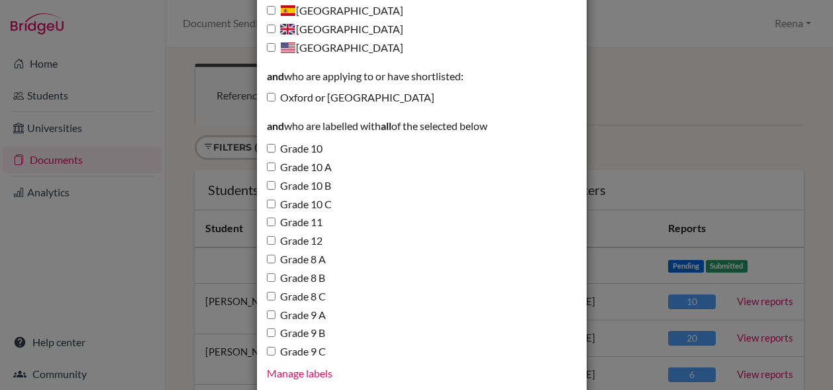
scroll to position [486, 0]
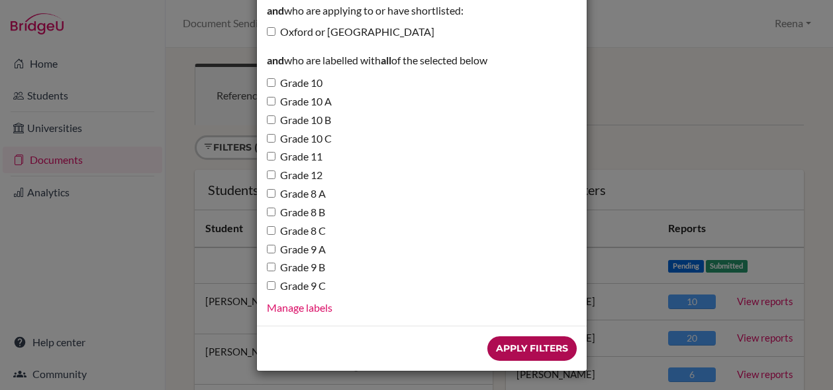
click at [496, 348] on input "Apply Filters" at bounding box center [532, 348] width 89 height 25
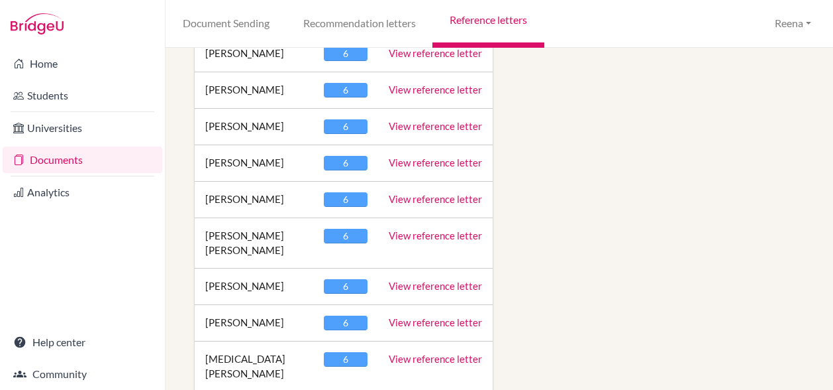
scroll to position [1808, 0]
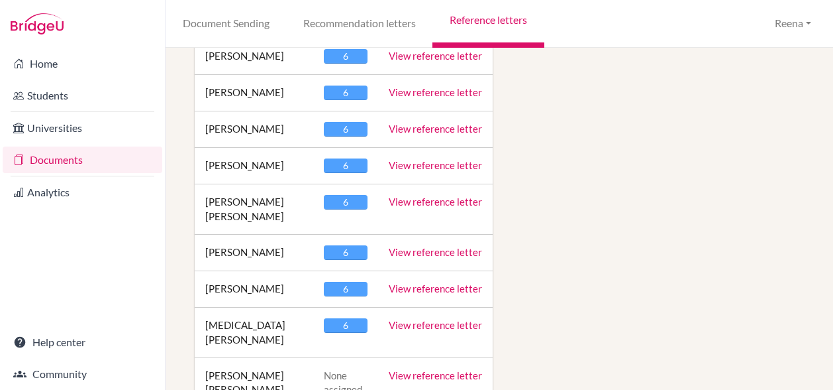
click at [407, 246] on link "View reference letter" at bounding box center [435, 252] width 93 height 12
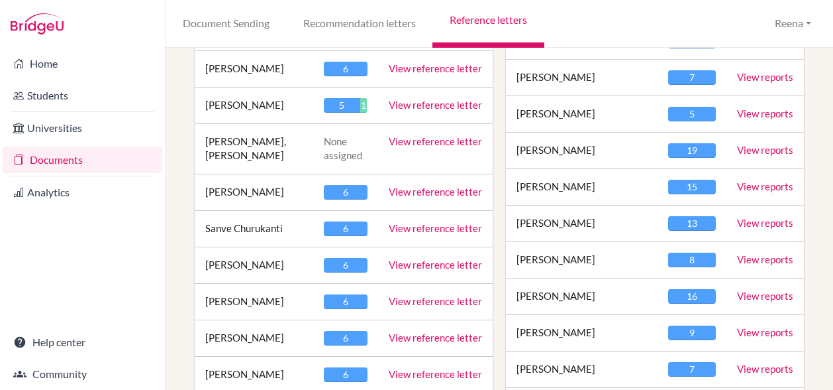
scroll to position [660, 0]
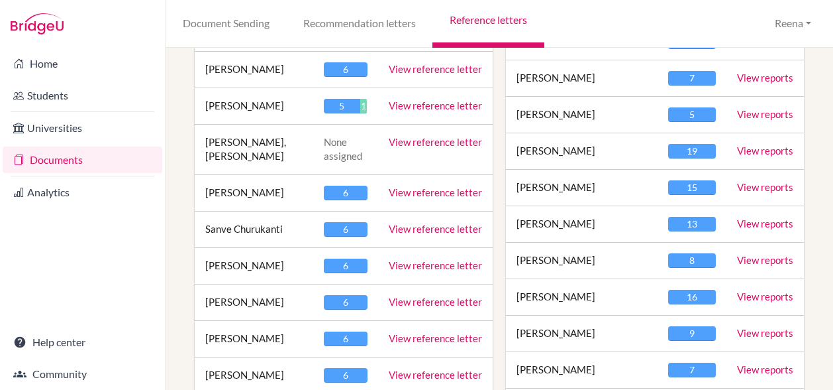
click at [427, 101] on link "View reference letter" at bounding box center [435, 105] width 93 height 12
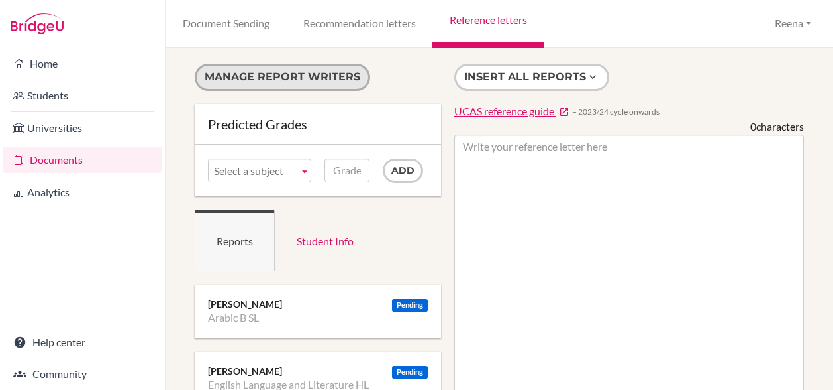
click at [270, 76] on button "Manage report writers" at bounding box center [283, 77] width 176 height 27
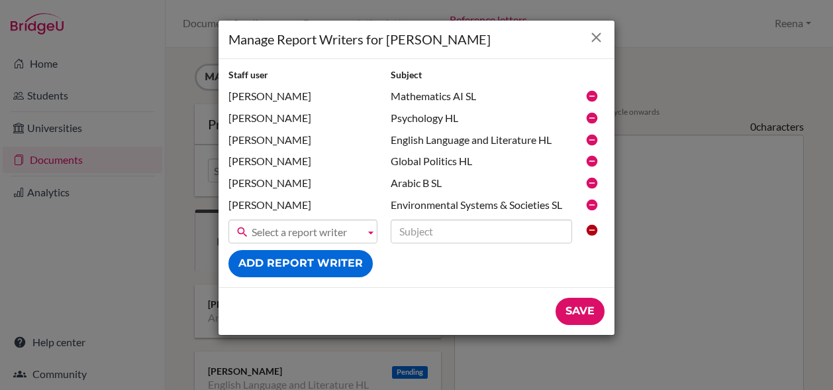
click at [598, 38] on icon "Close" at bounding box center [596, 37] width 17 height 17
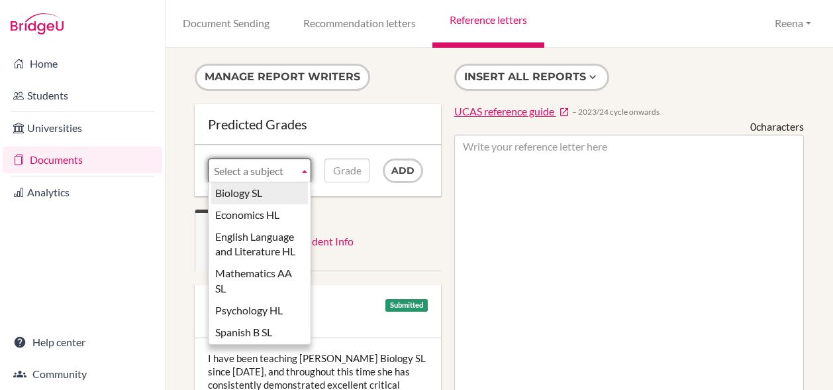
click at [305, 172] on b at bounding box center [305, 170] width 12 height 23
click at [264, 193] on li "Biology SL" at bounding box center [259, 193] width 97 height 22
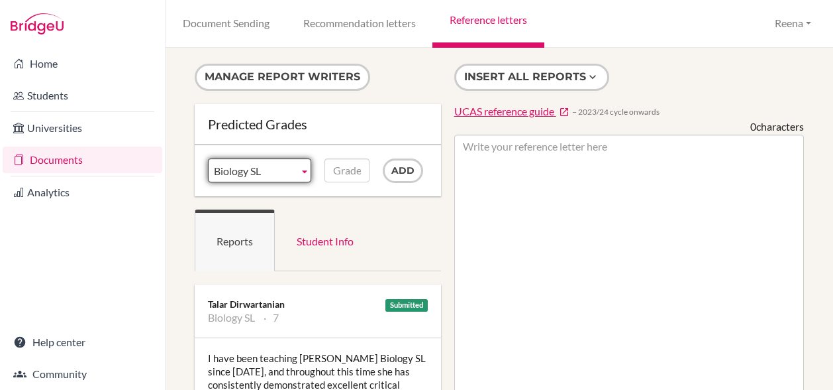
click at [302, 172] on b at bounding box center [305, 170] width 12 height 23
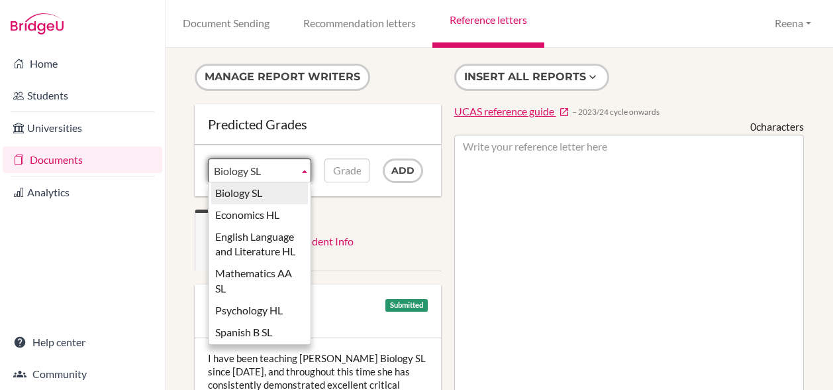
click at [261, 193] on li "Biology SL" at bounding box center [259, 193] width 97 height 22
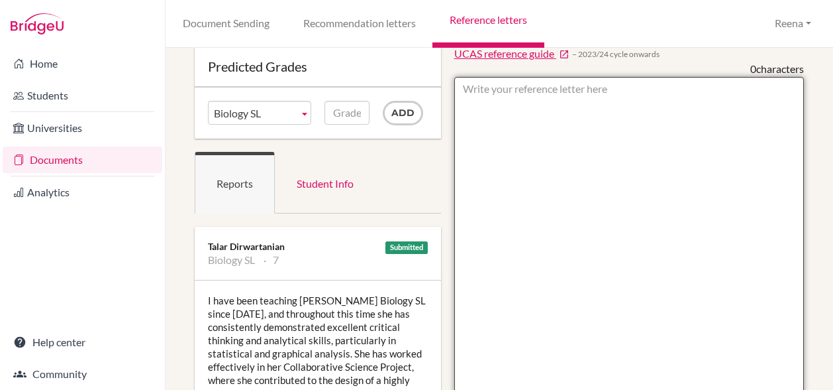
scroll to position [58, 0]
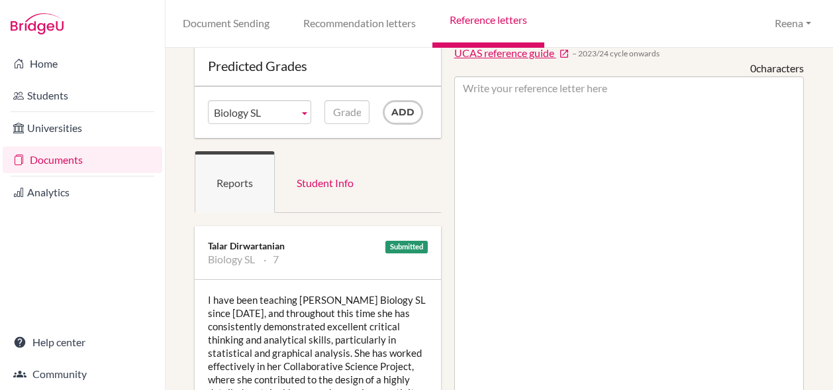
click at [292, 342] on div "I have been teaching [PERSON_NAME] Biology SL since [DATE], and throughout this…" at bounding box center [318, 392] width 246 height 225
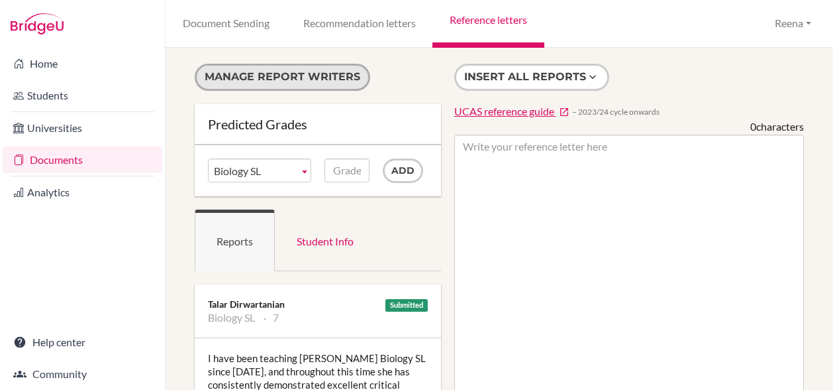
click at [292, 70] on button "Manage report writers" at bounding box center [283, 77] width 176 height 27
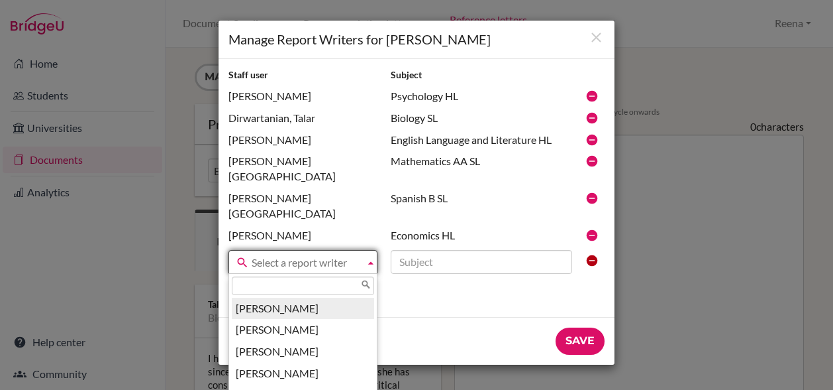
click at [323, 250] on span "Select a report writer" at bounding box center [306, 262] width 108 height 24
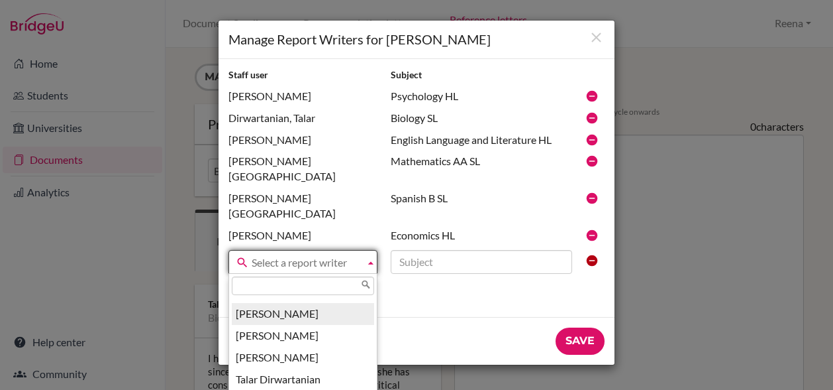
scroll to position [44, 0]
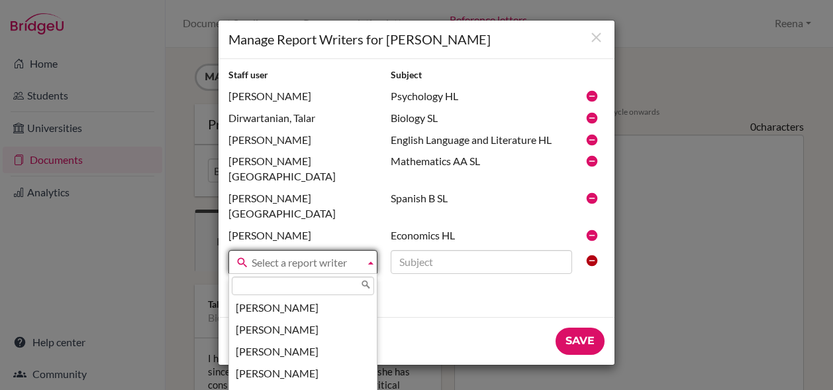
click at [733, 230] on div "Manage Report Writers for Ananya Chalill Gupta Staff user Subject Amir, Shiza P…" at bounding box center [416, 195] width 833 height 390
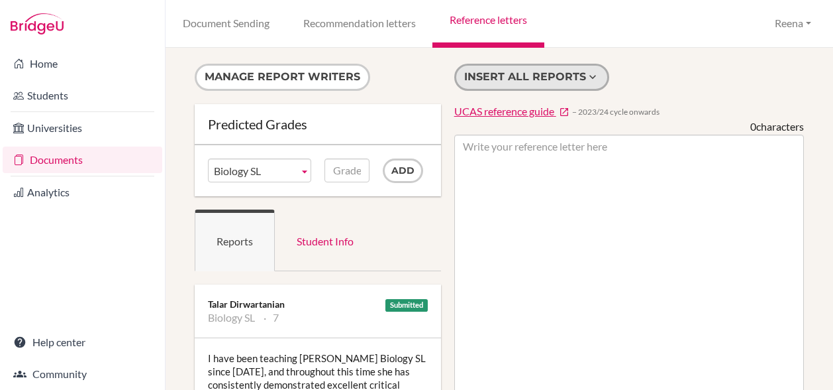
click at [521, 79] on button "Insert all reports" at bounding box center [531, 77] width 155 height 27
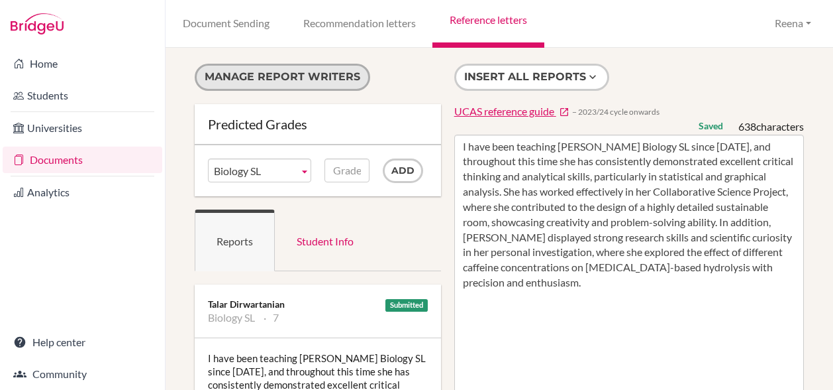
click at [332, 79] on button "Manage report writers" at bounding box center [283, 77] width 176 height 27
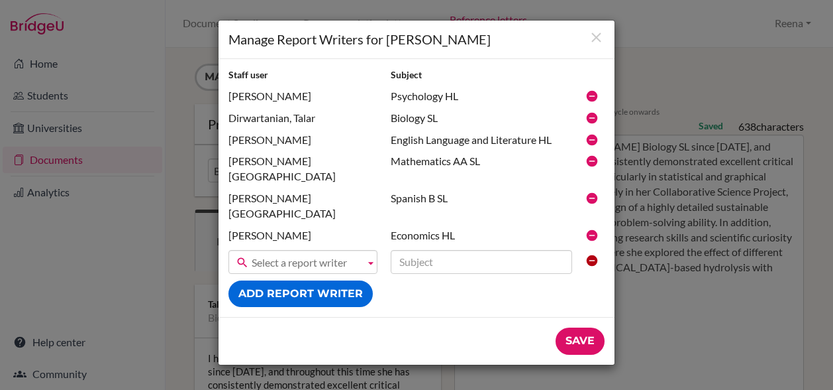
click at [700, 292] on div "Manage Report Writers for Ananya Chalill Gupta Staff user Subject Amir, Shiza P…" at bounding box center [416, 195] width 833 height 390
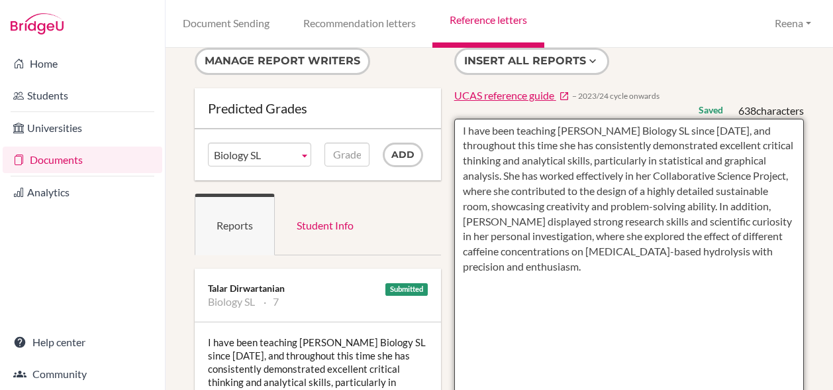
scroll to position [0, 0]
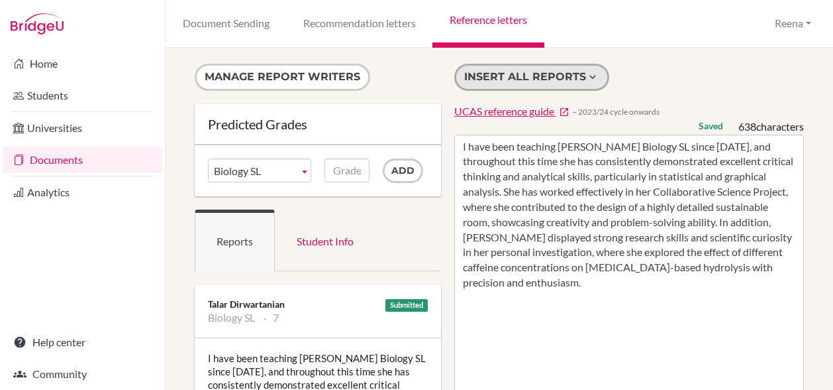
click at [549, 81] on button "Insert all reports" at bounding box center [531, 77] width 155 height 27
type textarea "I have been teaching Ananya Biology SL since 2024, and throughout this time she…"
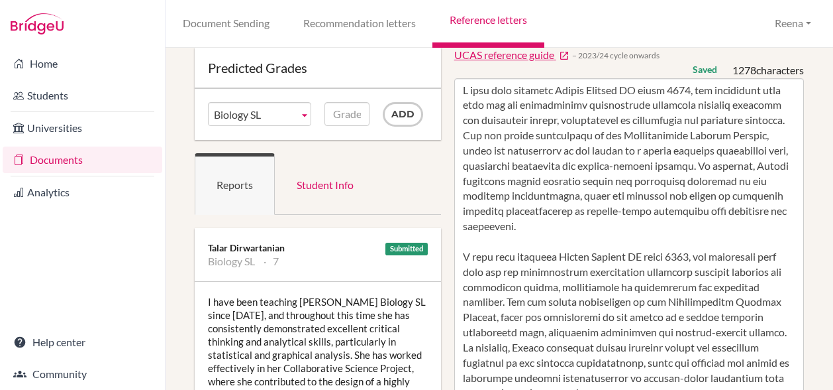
scroll to position [56, 0]
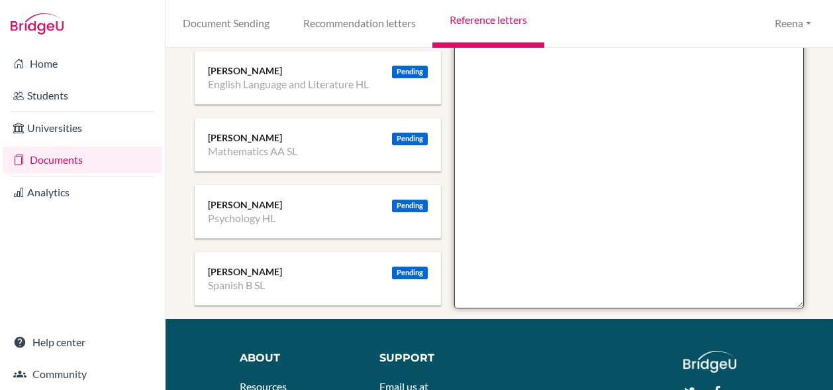
scroll to position [579, 0]
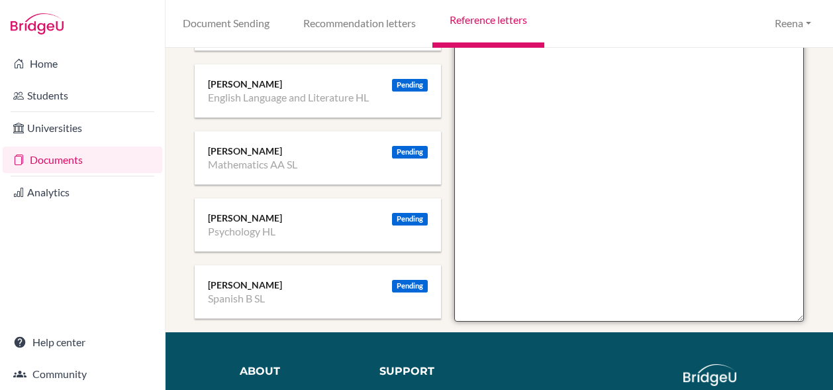
drag, startPoint x: 457, startPoint y: 145, endPoint x: 700, endPoint y: 158, distance: 243.5
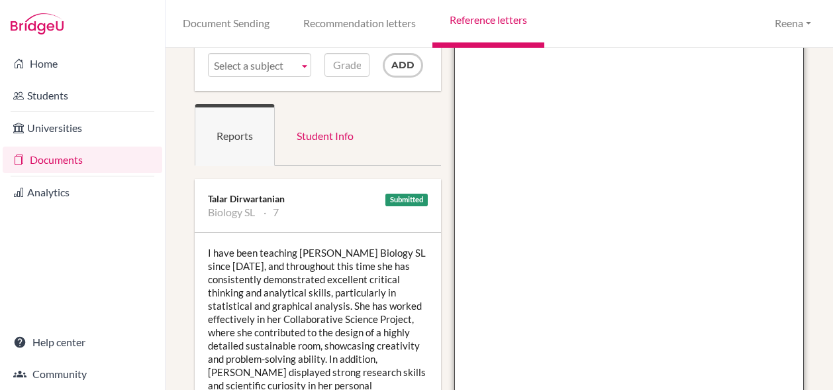
scroll to position [148, 0]
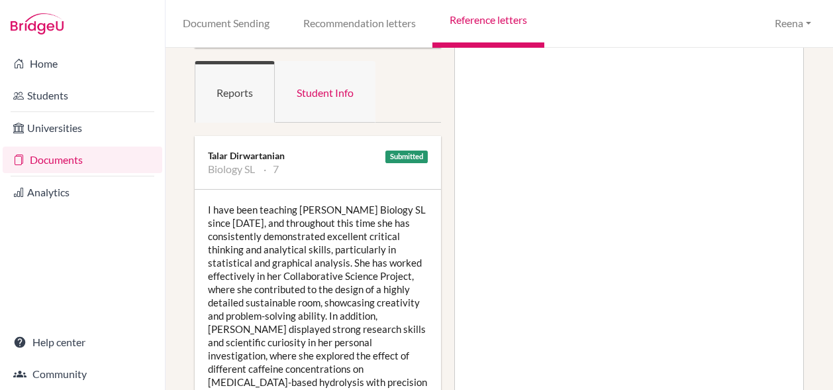
click at [334, 96] on link "Student Info" at bounding box center [325, 92] width 101 height 62
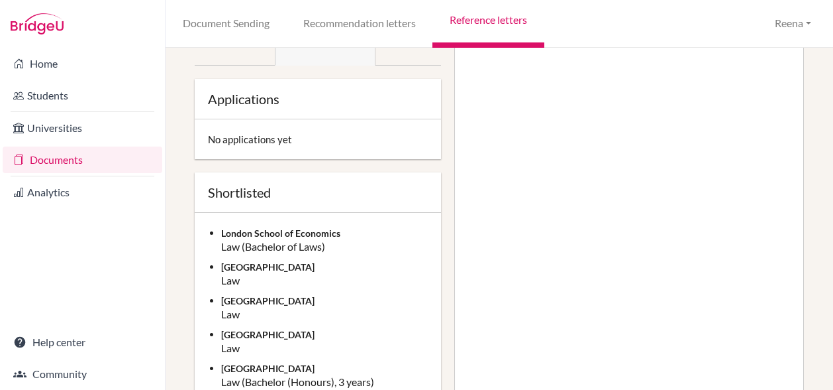
scroll to position [0, 0]
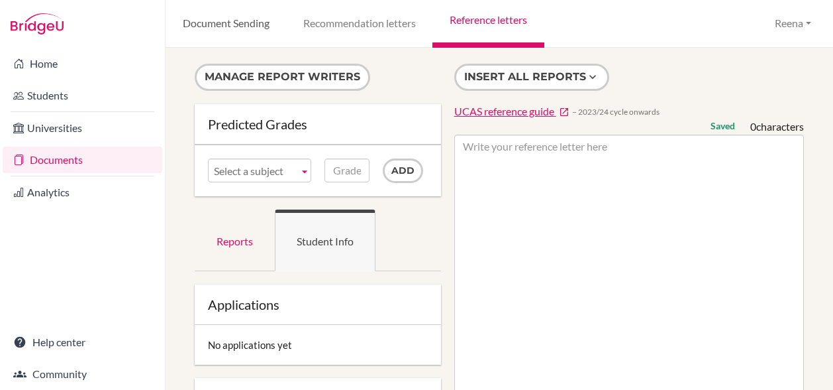
click at [244, 27] on link "Document Sending" at bounding box center [226, 24] width 121 height 48
